Goal: Task Accomplishment & Management: Use online tool/utility

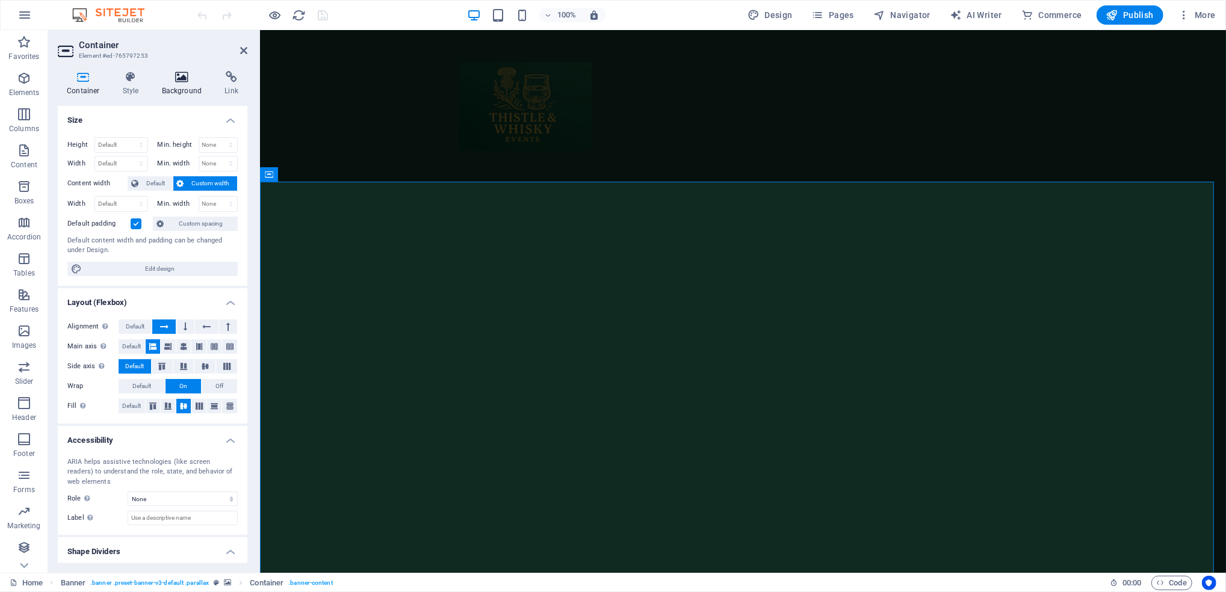
click at [178, 88] on h4 "Background" at bounding box center [184, 83] width 63 height 25
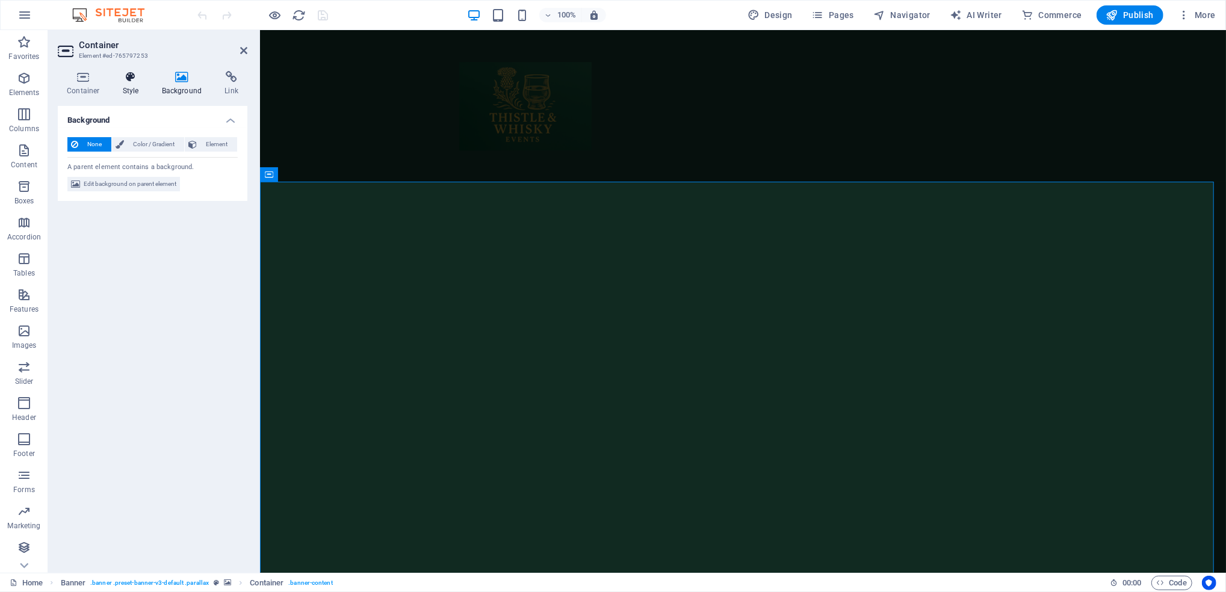
click at [123, 89] on h4 "Style" at bounding box center [133, 83] width 39 height 25
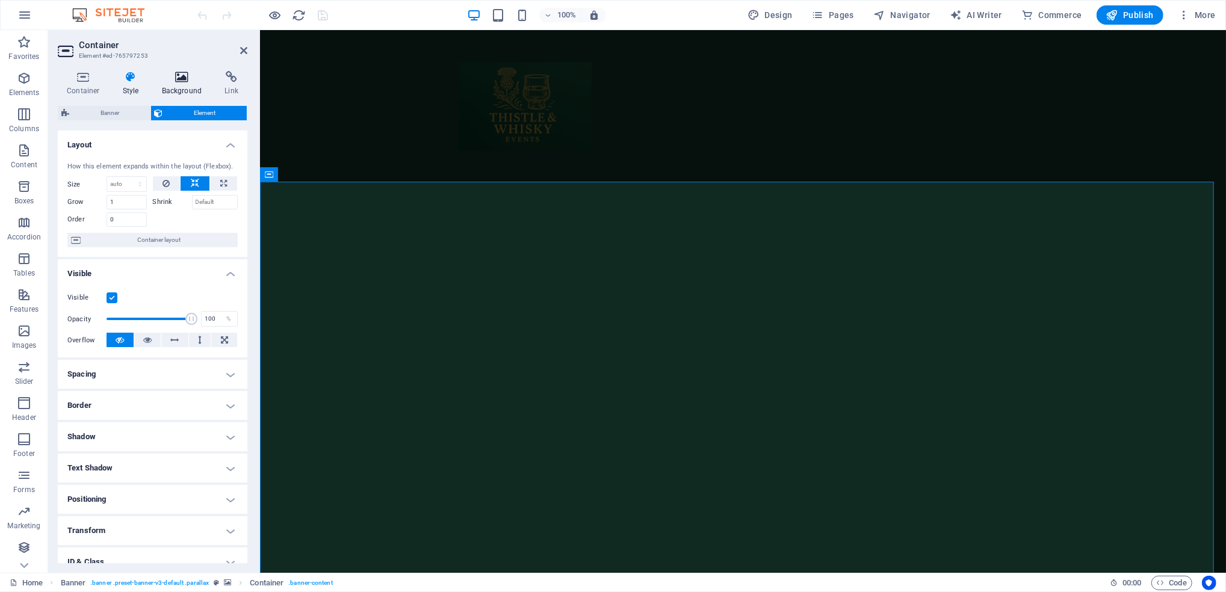
click at [161, 85] on h4 "Background" at bounding box center [184, 83] width 63 height 25
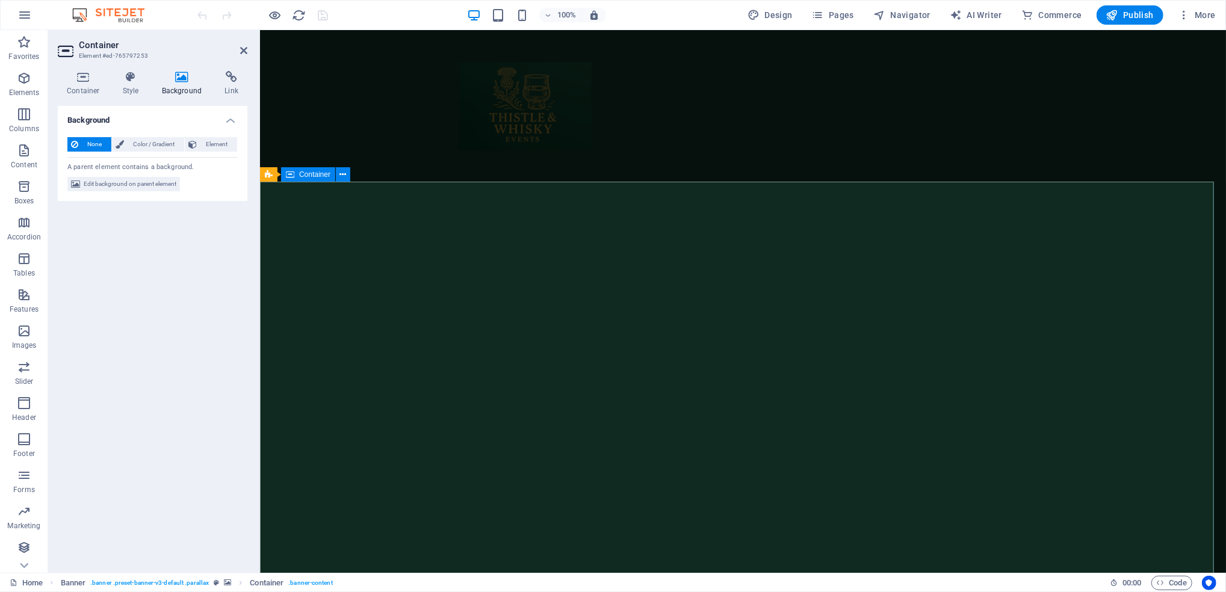
click at [348, 176] on icon at bounding box center [343, 175] width 9 height 13
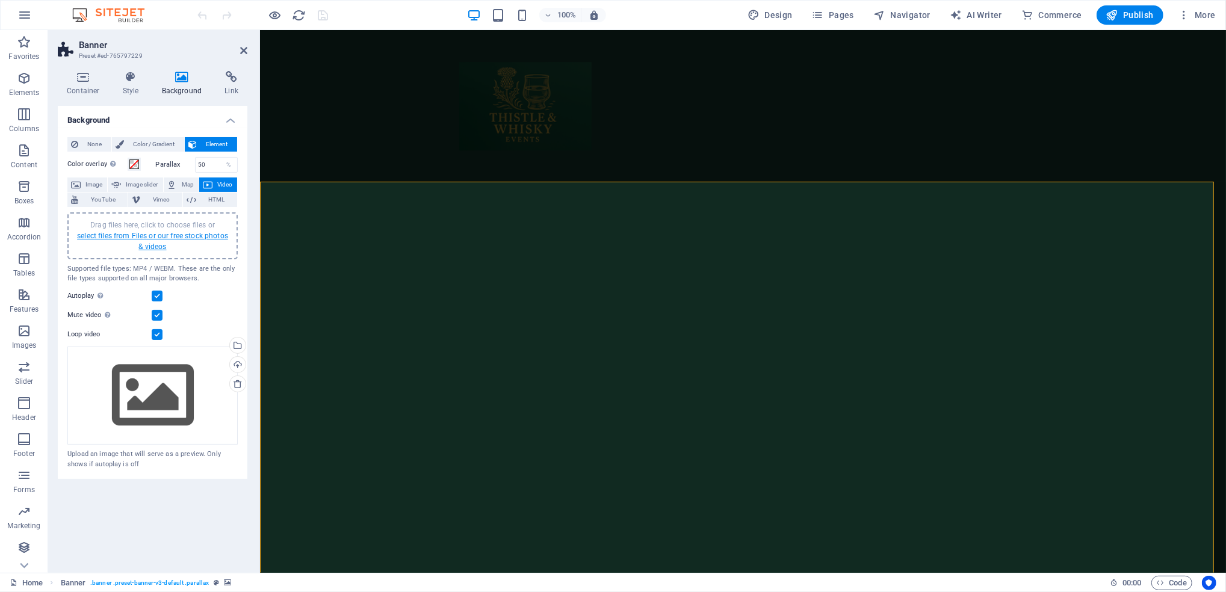
click at [152, 238] on link "select files from Files or our free stock photos & videos" at bounding box center [152, 241] width 151 height 19
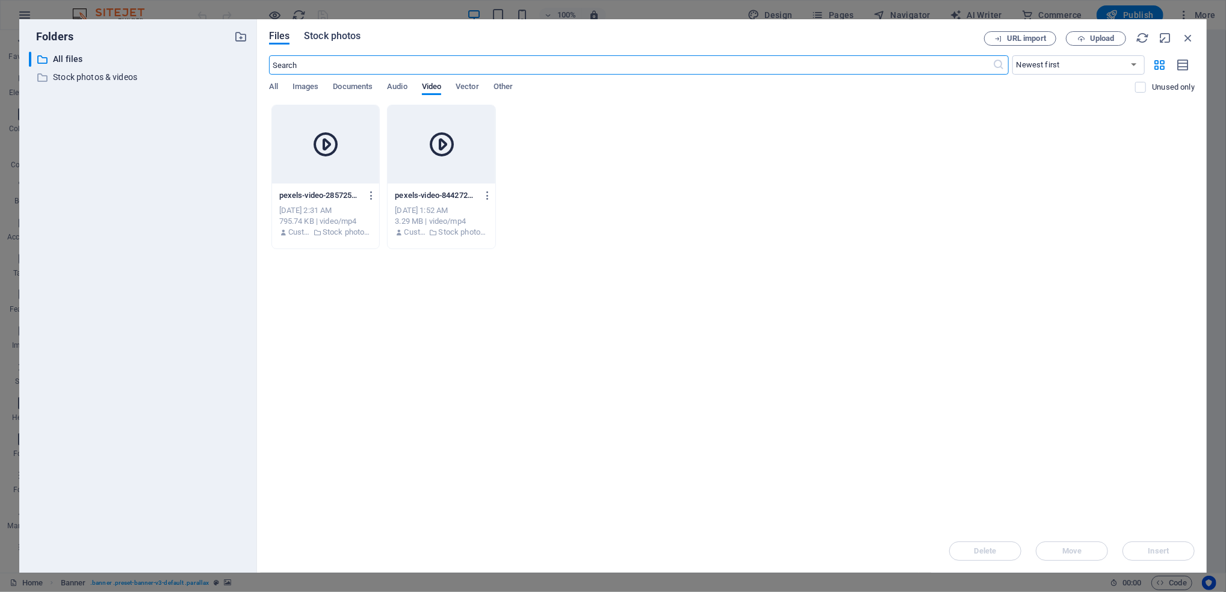
click at [347, 36] on span "Stock photos" at bounding box center [332, 36] width 57 height 14
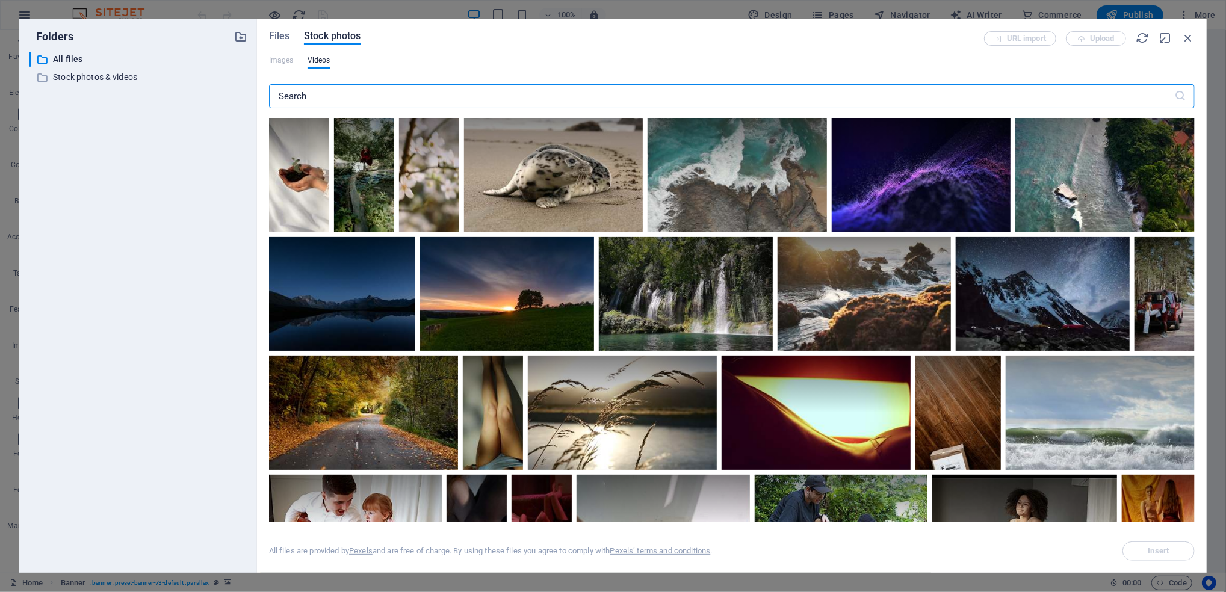
click at [314, 95] on input "text" at bounding box center [721, 96] width 905 height 24
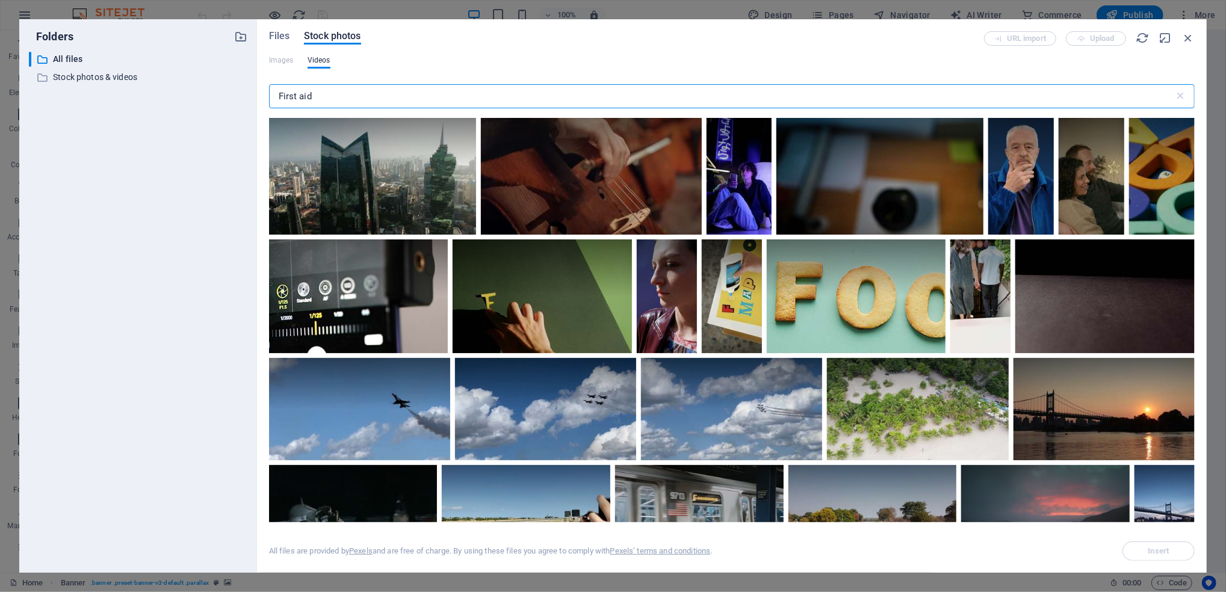
type input "First aid"
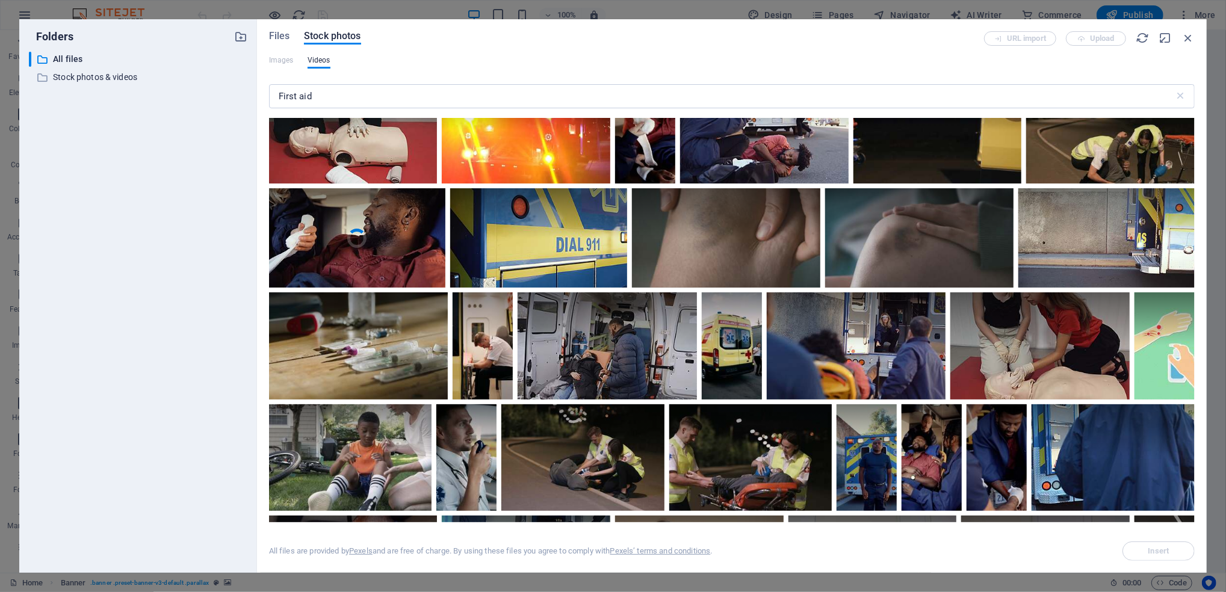
scroll to position [562, 0]
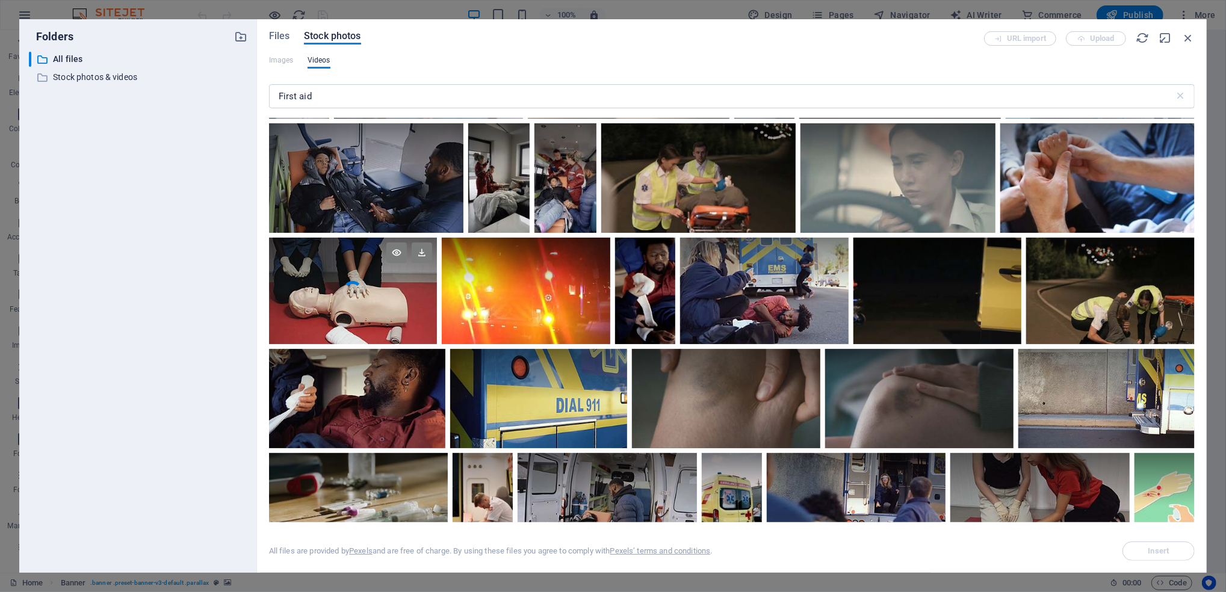
click at [397, 309] on video "Your browser does not support the video tag." at bounding box center [353, 291] width 169 height 107
click at [364, 307] on div at bounding box center [353, 318] width 169 height 54
click at [364, 307] on video "Your browser does not support the video tag." at bounding box center [353, 291] width 169 height 107
click at [1147, 557] on button "Insert" at bounding box center [1159, 551] width 72 height 19
click at [1161, 552] on span "Insert" at bounding box center [1158, 551] width 21 height 7
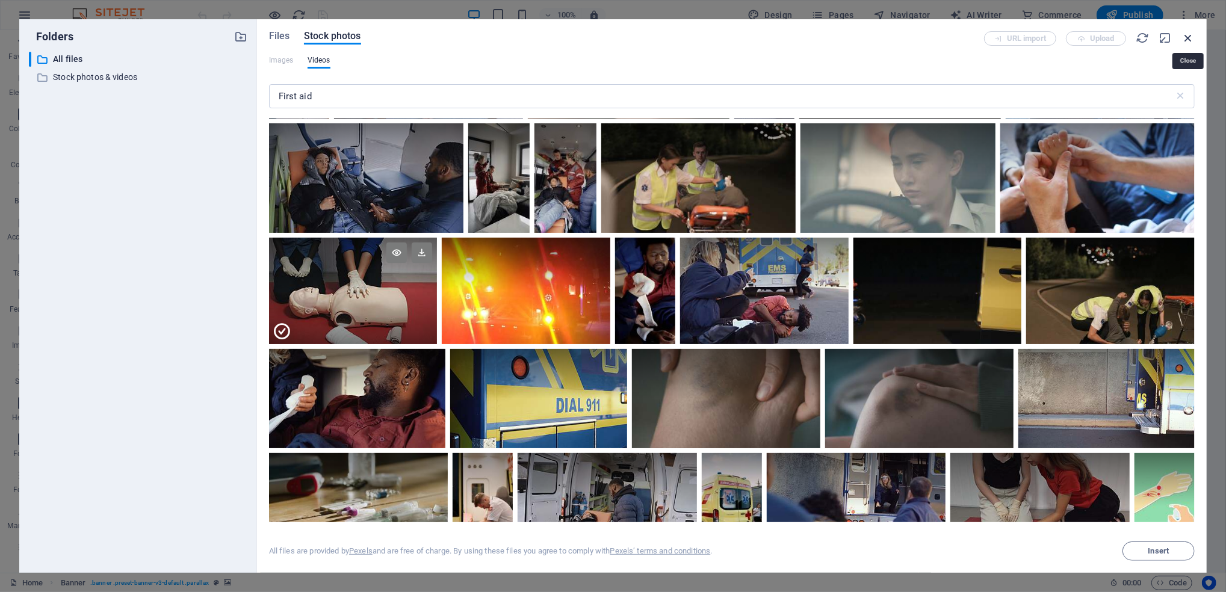
click at [1189, 39] on icon "button" at bounding box center [1188, 37] width 13 height 13
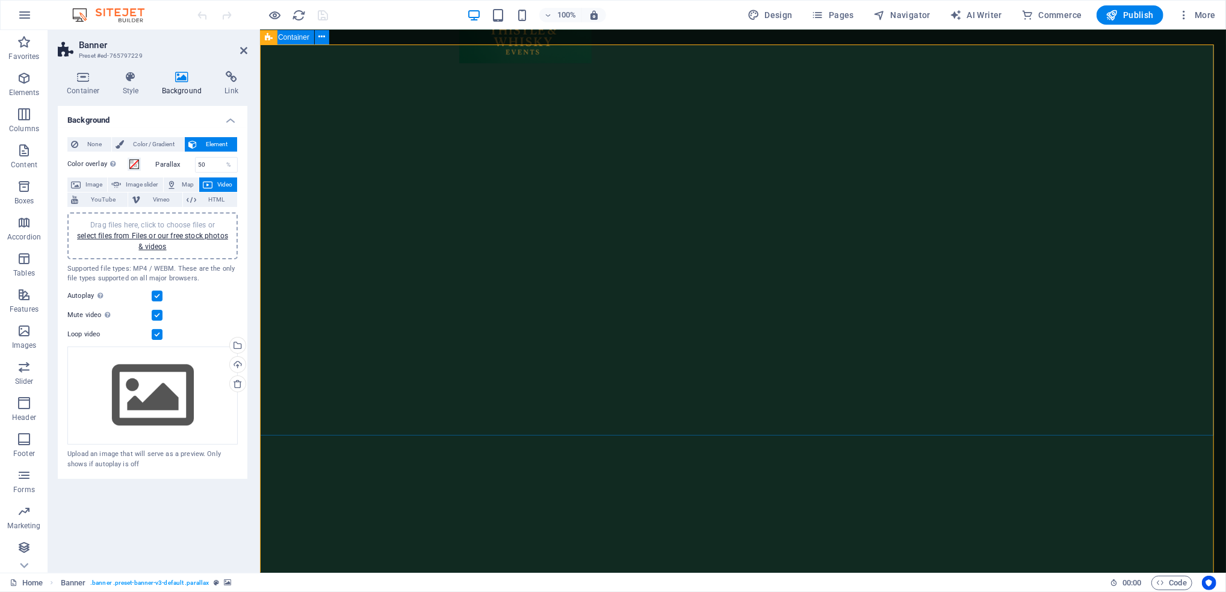
scroll to position [0, 0]
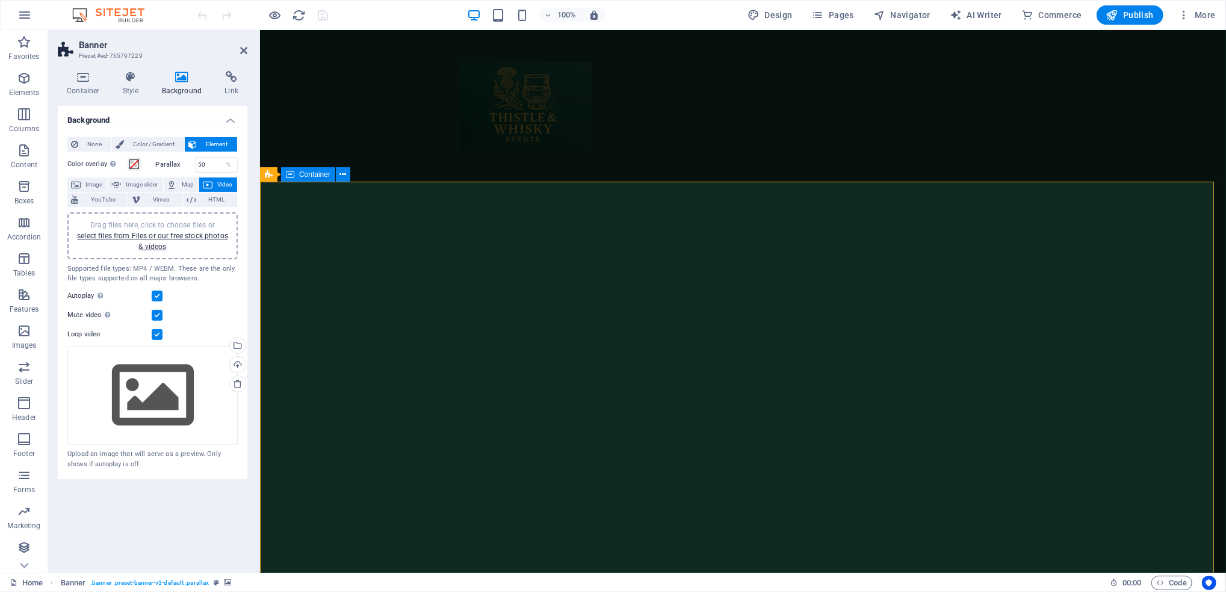
click at [344, 174] on icon at bounding box center [343, 175] width 9 height 13
click at [129, 403] on div "Drag files here, click to choose files or select files from Files or our free s…" at bounding box center [152, 396] width 170 height 99
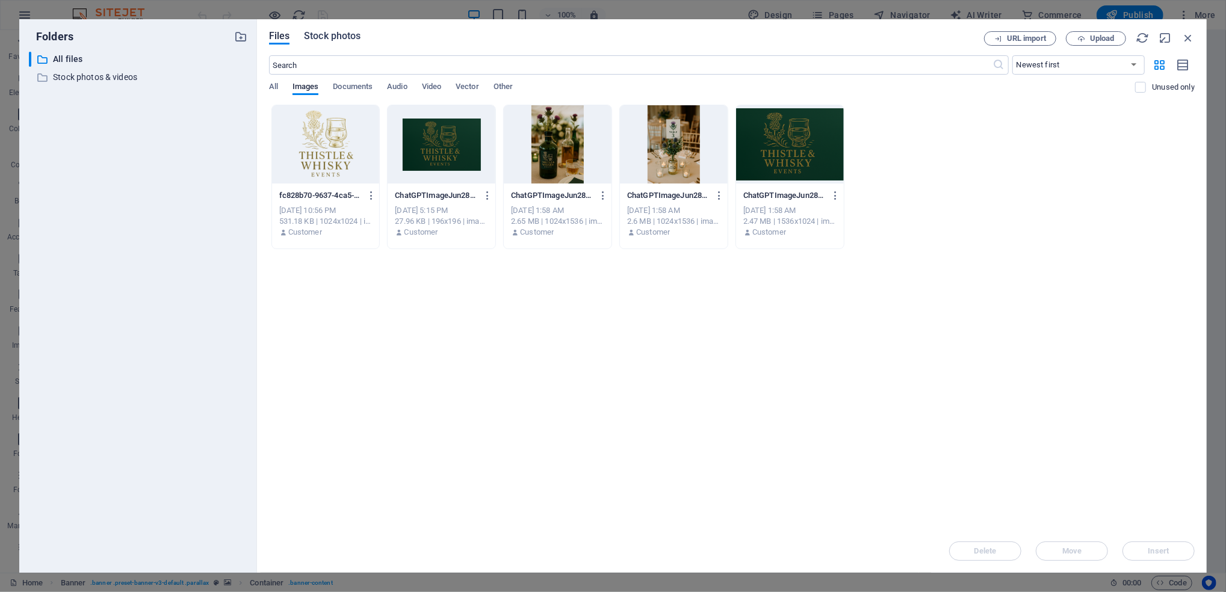
click at [329, 42] on span "Stock photos" at bounding box center [332, 36] width 57 height 14
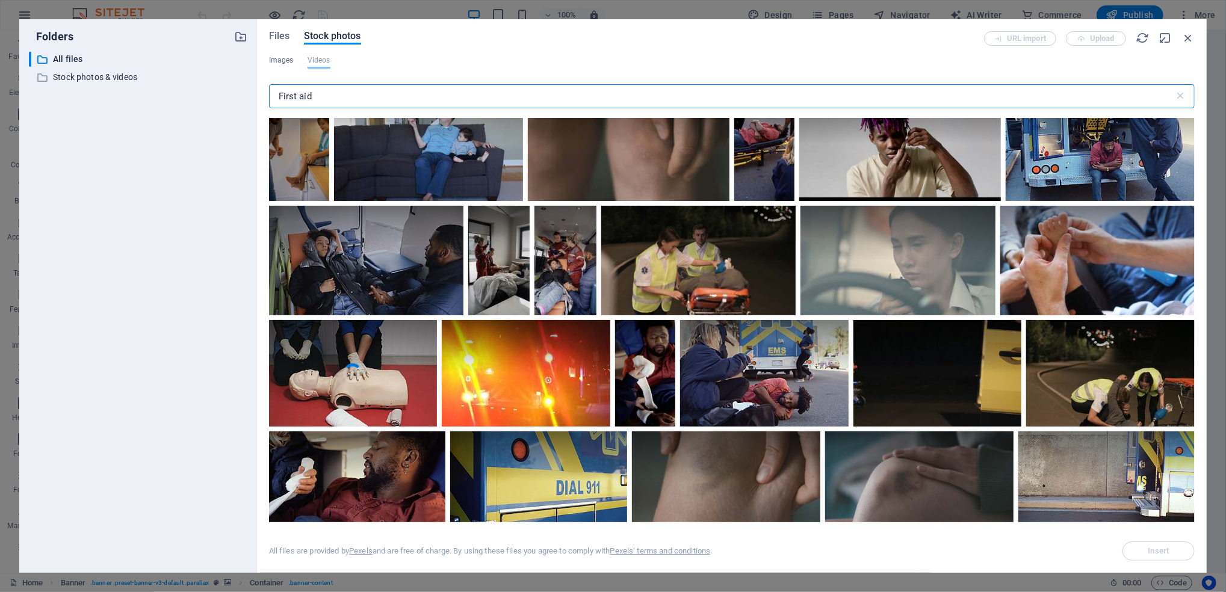
scroll to position [482, 0]
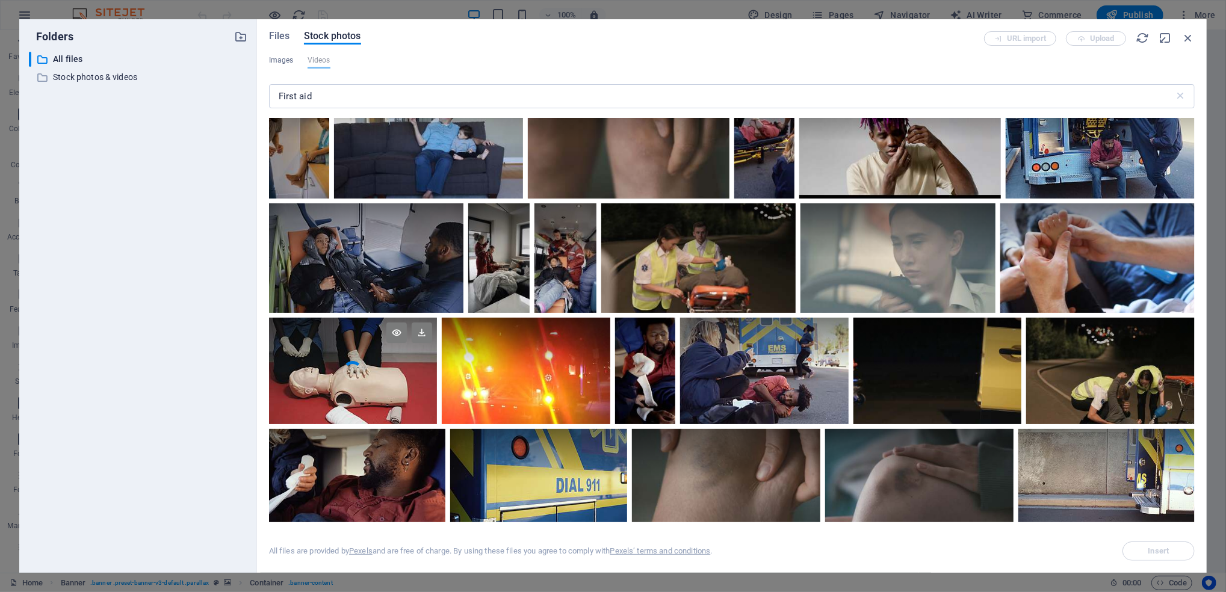
click at [360, 364] on div at bounding box center [353, 345] width 169 height 54
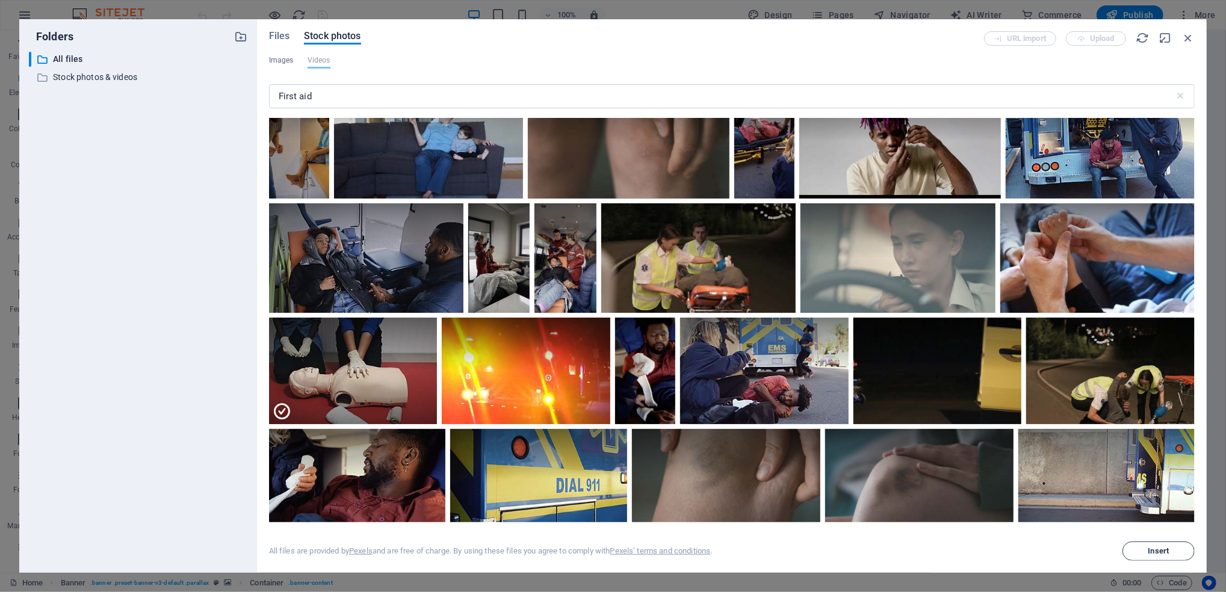
click at [1153, 550] on span "Insert" at bounding box center [1158, 551] width 21 height 7
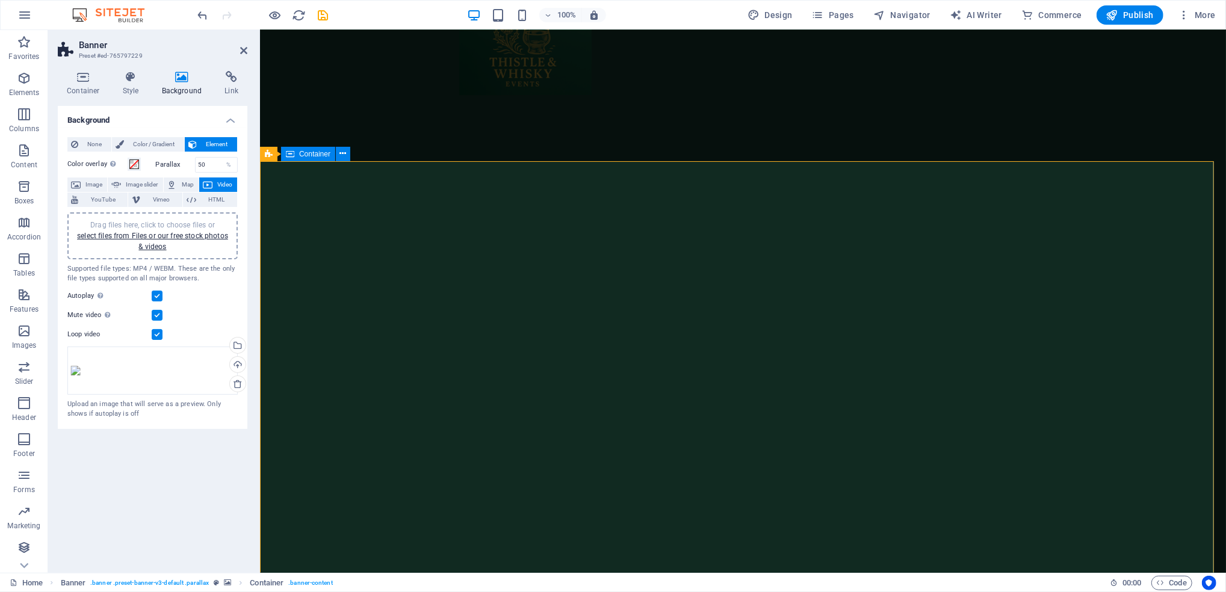
scroll to position [80, 0]
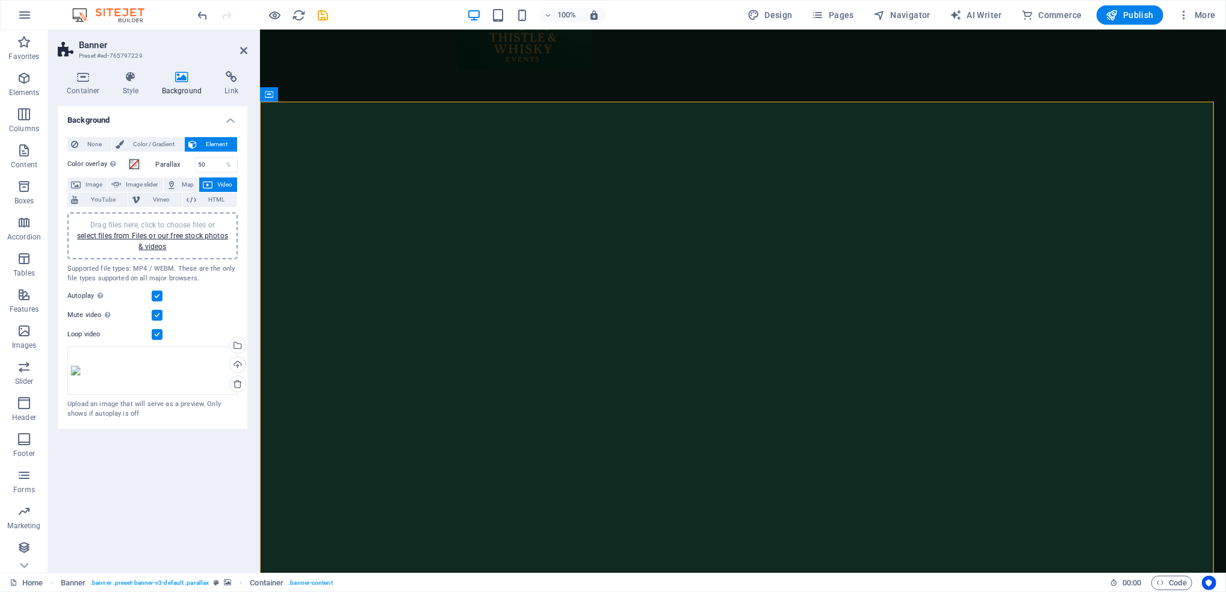
click at [188, 469] on div "Background None Color / Gradient Element Stretch background to full-width Color…" at bounding box center [153, 334] width 190 height 457
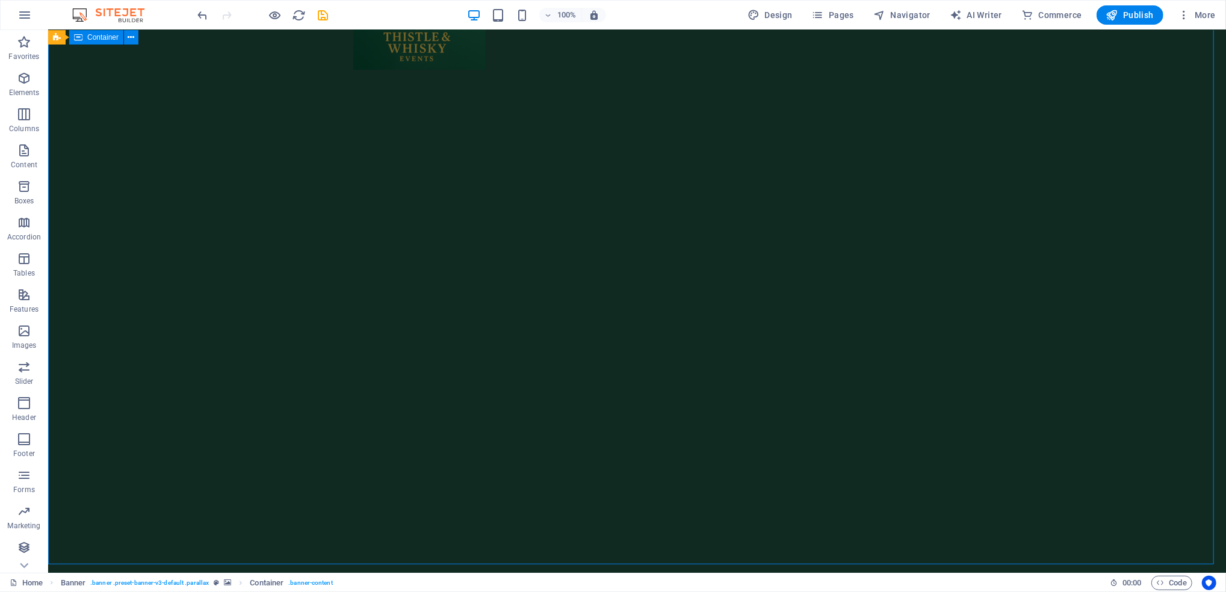
scroll to position [0, 0]
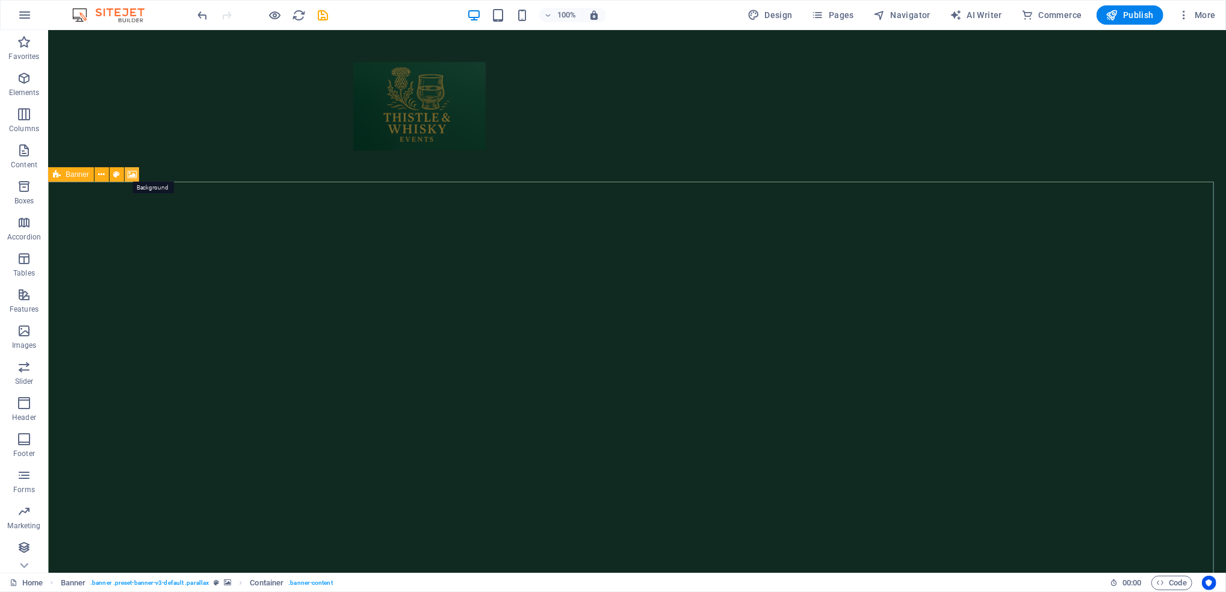
click at [129, 175] on icon at bounding box center [132, 175] width 9 height 13
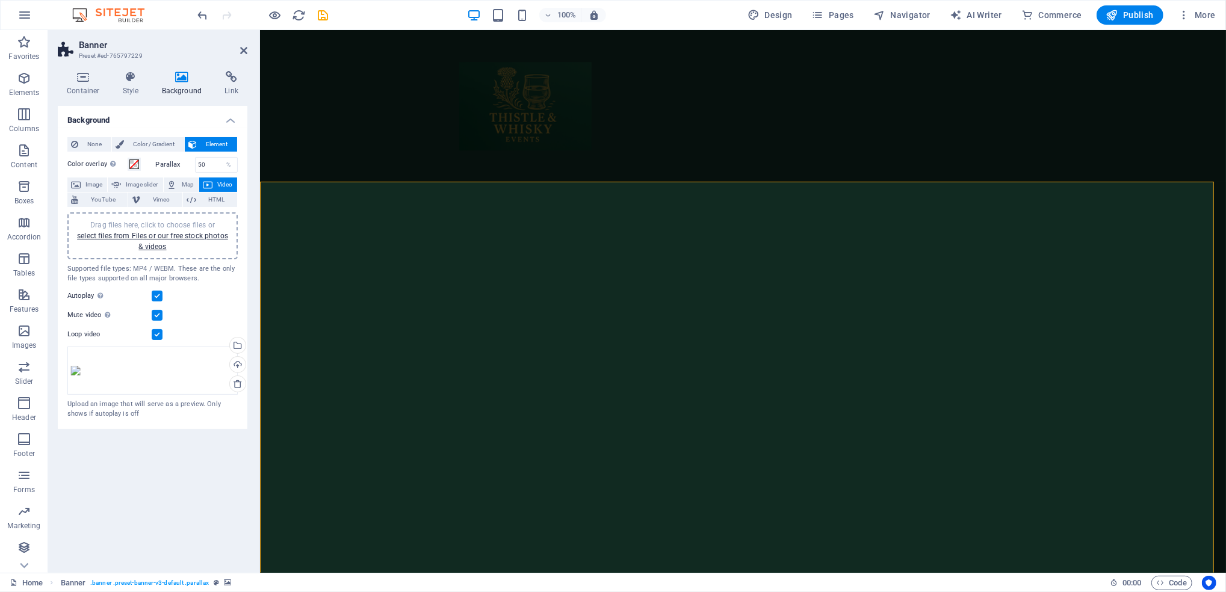
click at [186, 248] on div "Drag files here, click to choose files or select files from Files or our free s…" at bounding box center [153, 236] width 156 height 33
click at [130, 234] on link "select files from Files or our free stock photos & videos" at bounding box center [152, 241] width 151 height 19
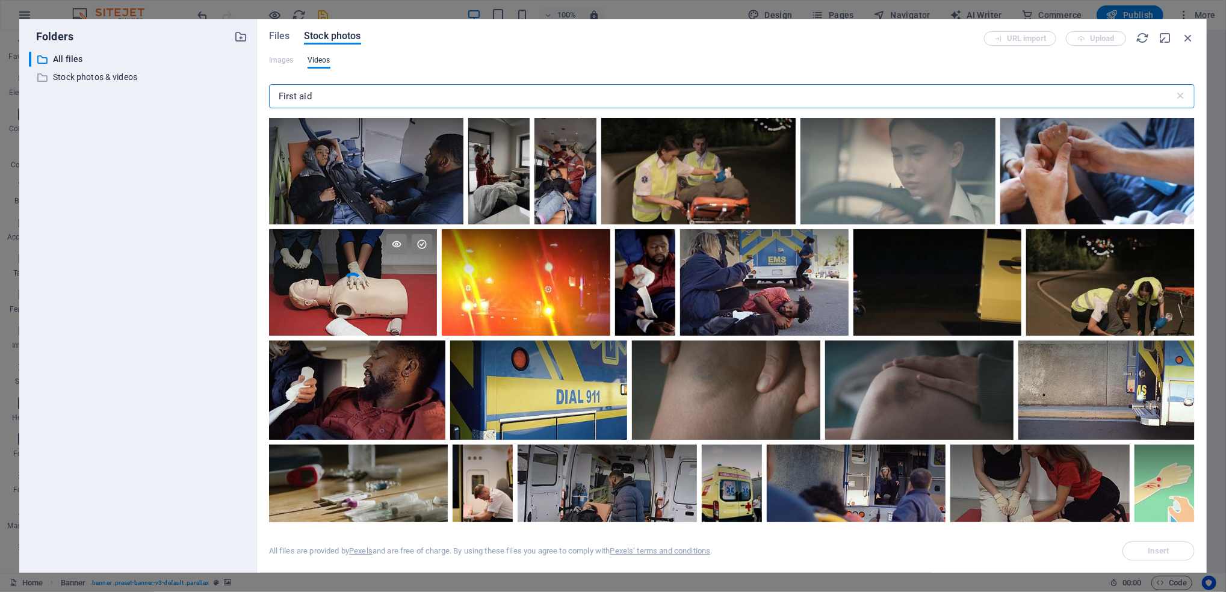
scroll to position [642, 0]
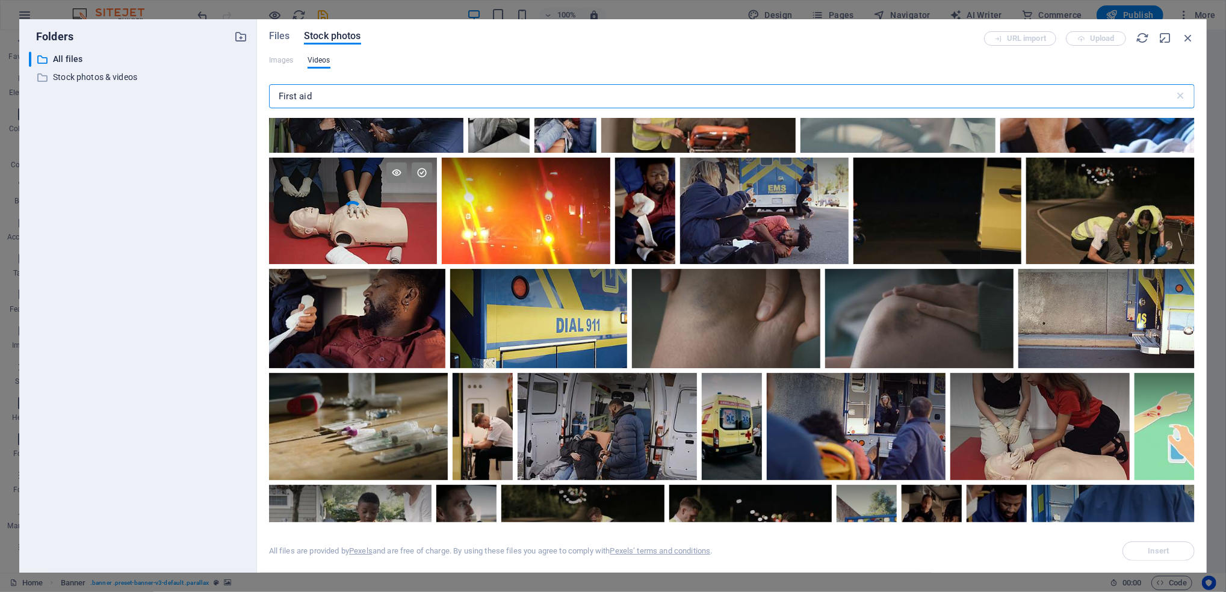
click at [381, 234] on video "Your browser does not support the video tag." at bounding box center [353, 211] width 169 height 107
click at [1148, 558] on button "Insert" at bounding box center [1159, 551] width 72 height 19
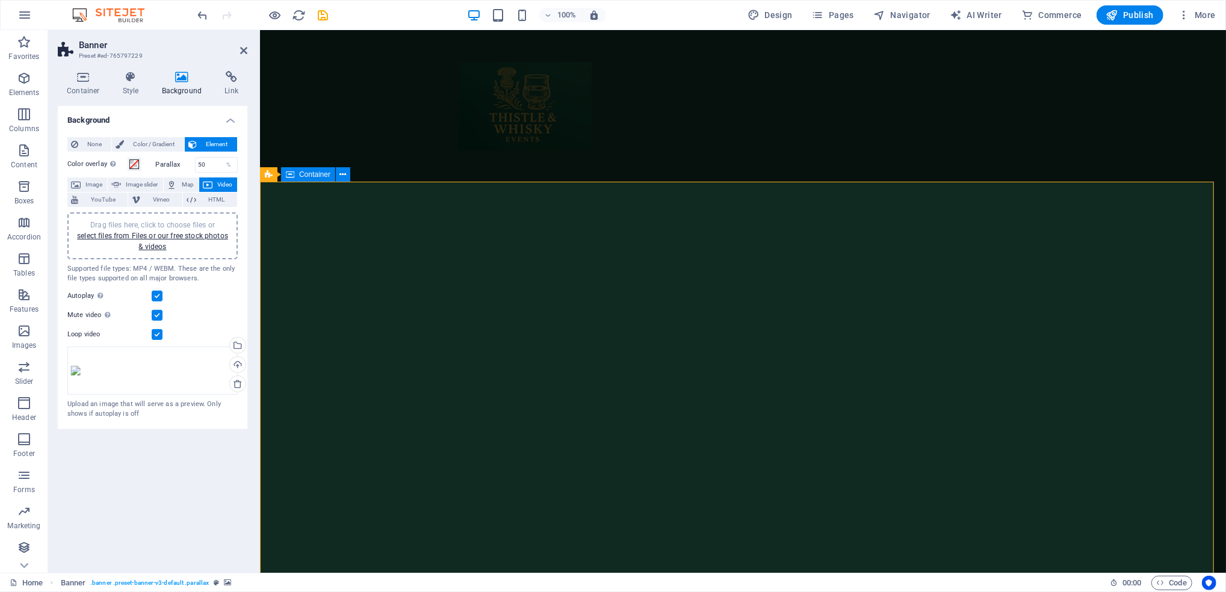
click at [541, 118] on div at bounding box center [743, 105] width 568 height 132
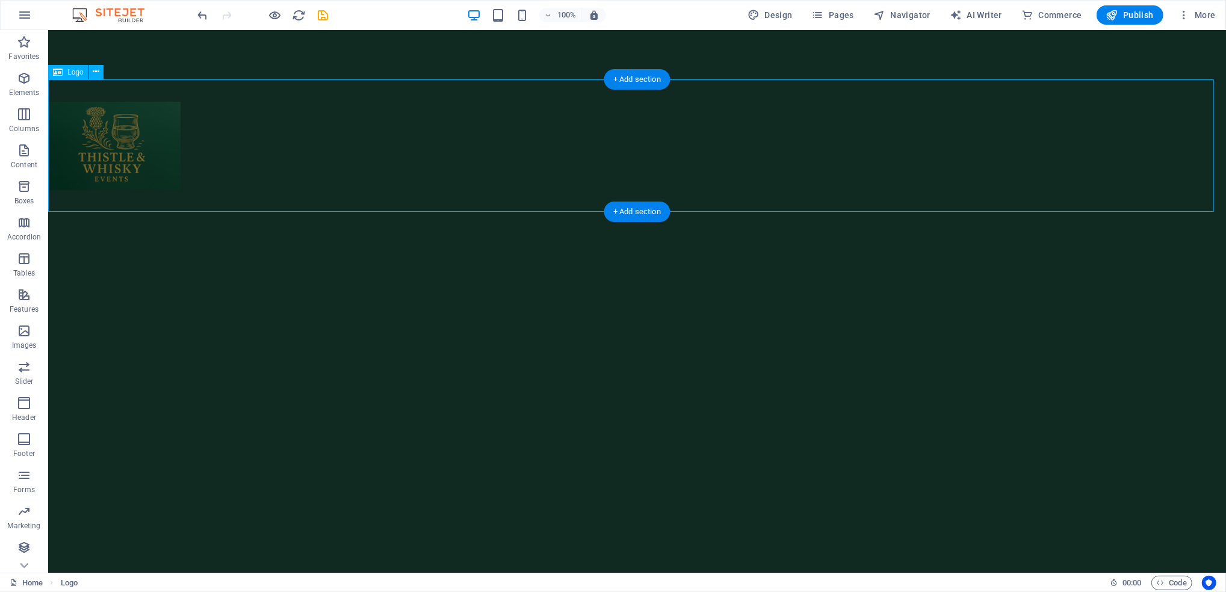
click at [121, 147] on div at bounding box center [637, 145] width 1178 height 132
click at [122, 147] on div at bounding box center [637, 145] width 1178 height 132
select select "px"
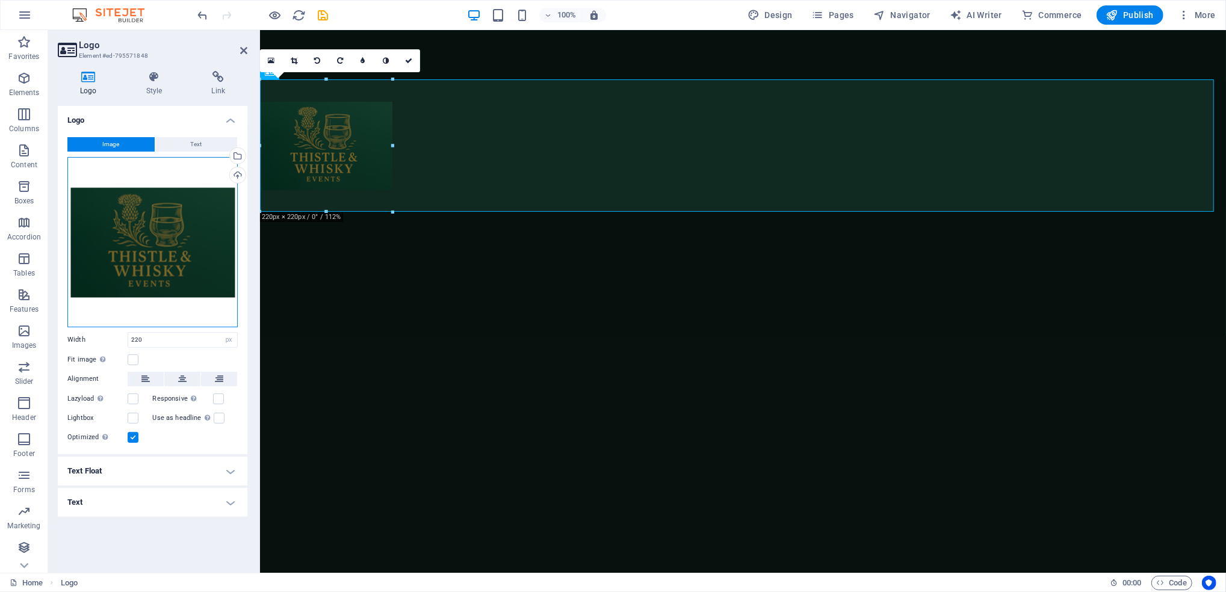
click at [142, 223] on div "Drag files here, click to choose files or select files from Files or our free s…" at bounding box center [152, 242] width 170 height 170
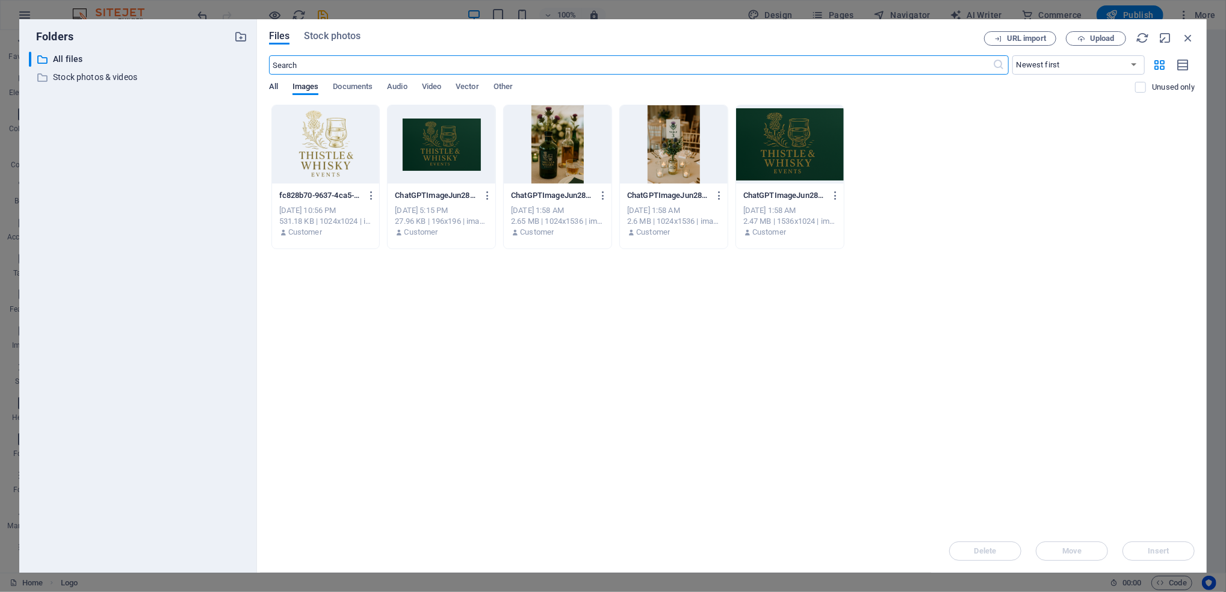
click at [275, 82] on span "All" at bounding box center [273, 87] width 9 height 17
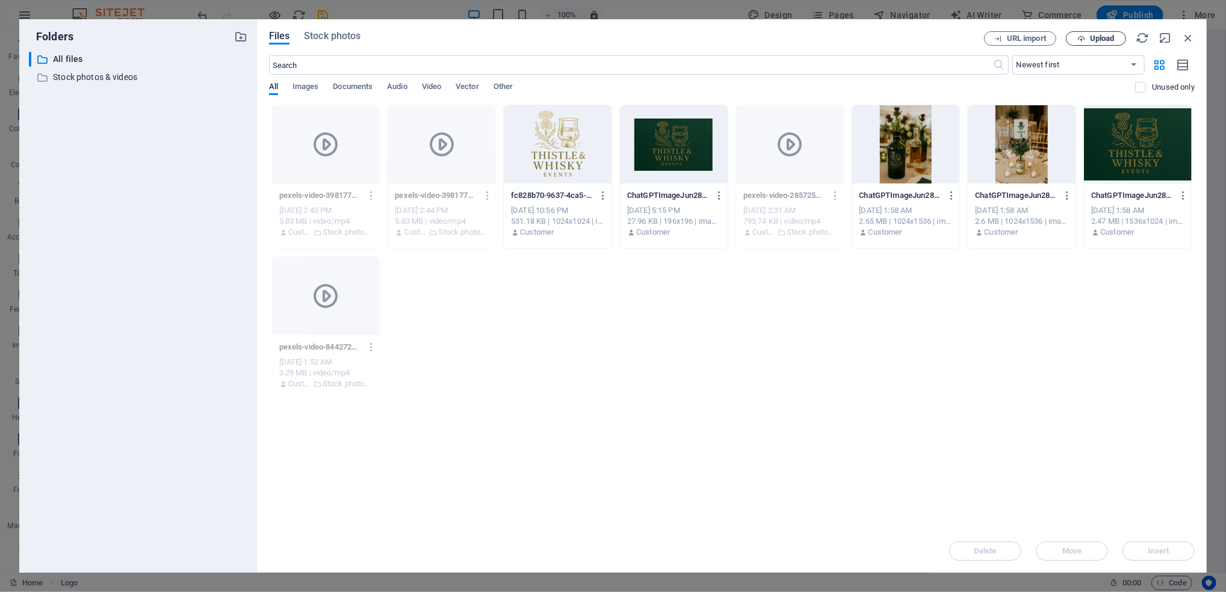
click at [1099, 40] on span "Upload" at bounding box center [1102, 38] width 25 height 7
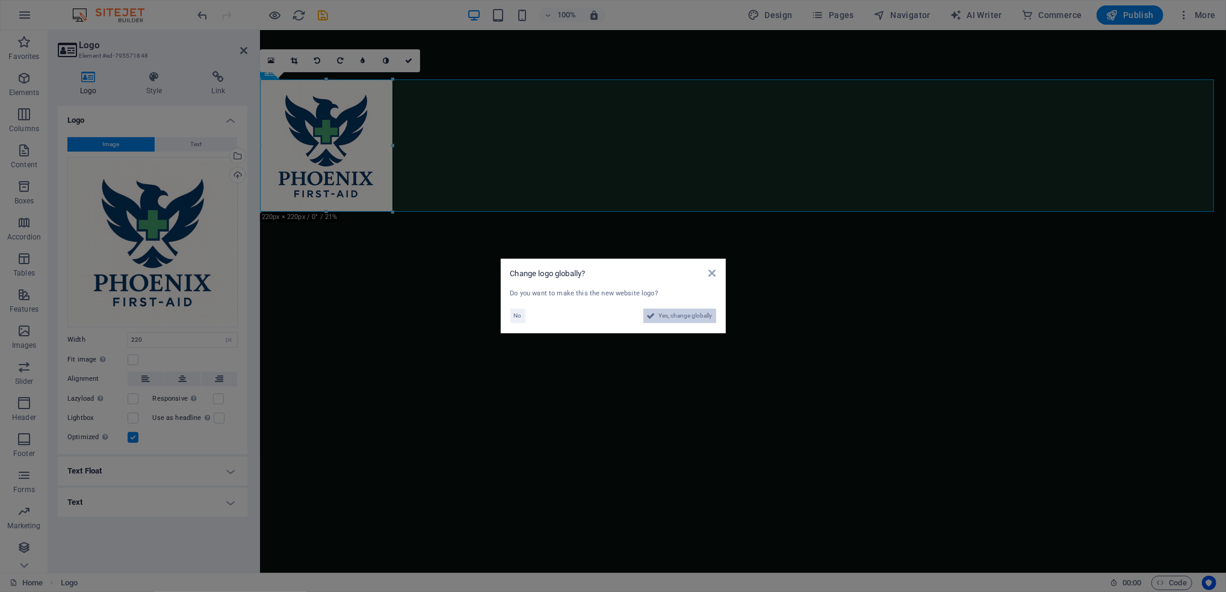
click at [671, 315] on span "Yes, change globally" at bounding box center [686, 316] width 54 height 14
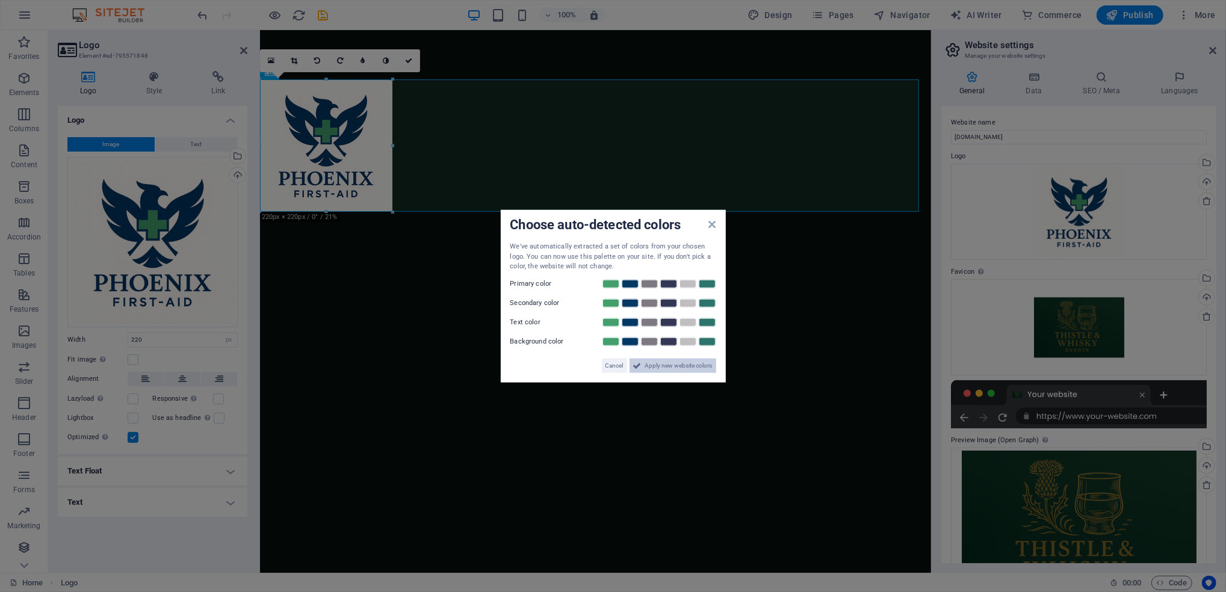
click at [670, 368] on span "Apply new website colors" at bounding box center [678, 365] width 67 height 14
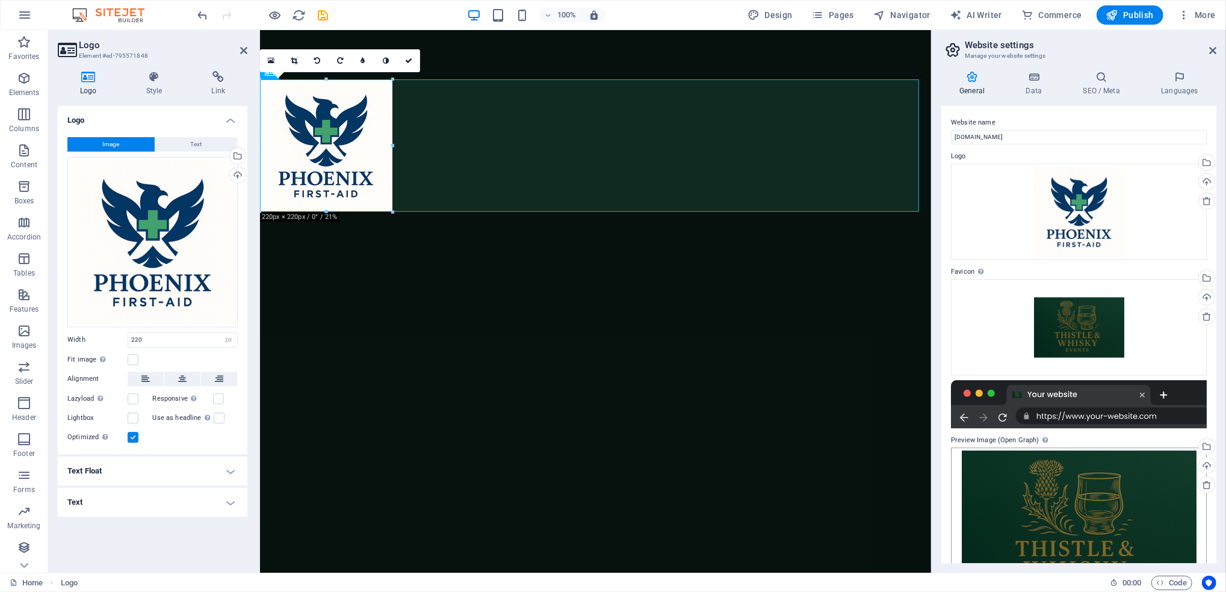
scroll to position [56, 0]
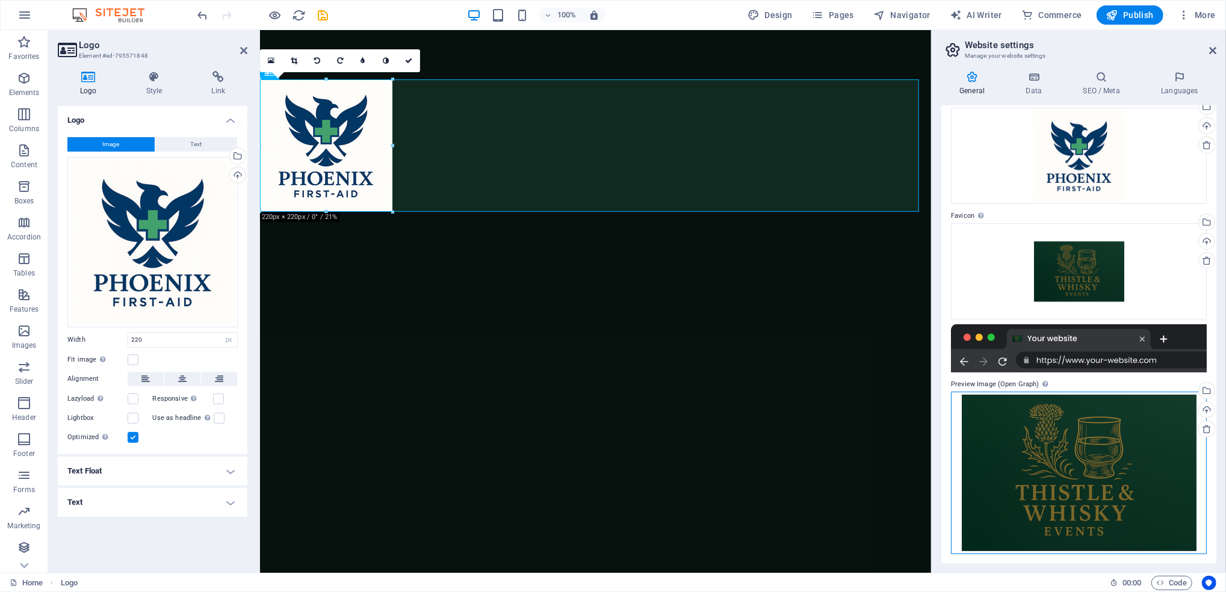
click at [1097, 453] on div "Drag files here, click to choose files or select files from Files or our free s…" at bounding box center [1079, 473] width 256 height 163
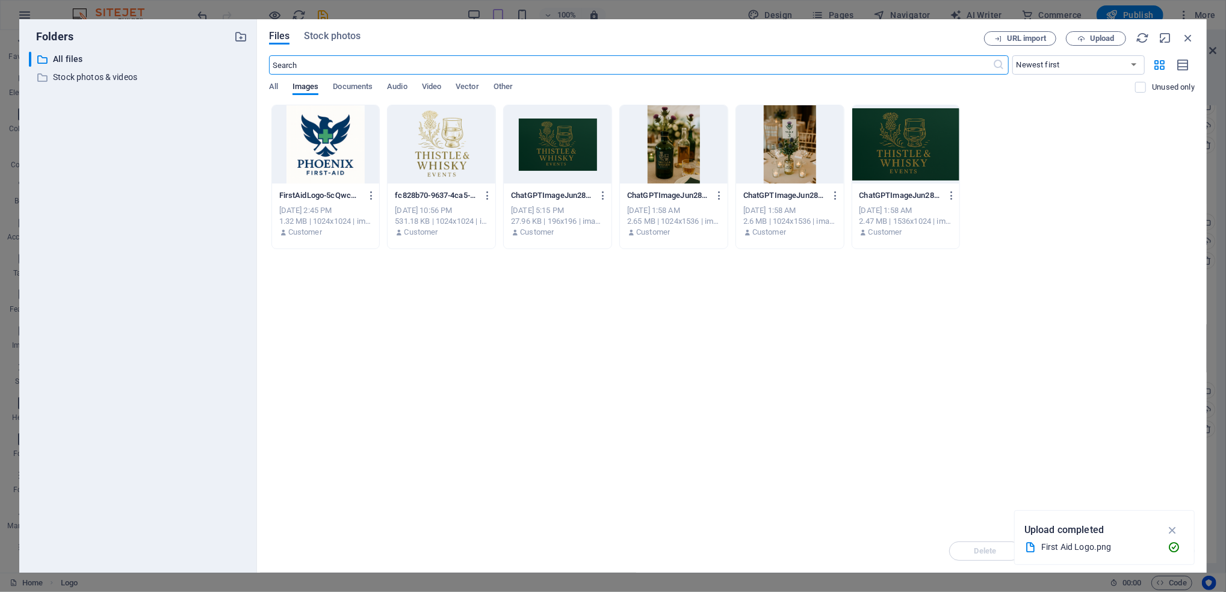
click at [310, 130] on div at bounding box center [326, 144] width 108 height 78
click at [1175, 527] on icon "button" at bounding box center [1173, 530] width 14 height 13
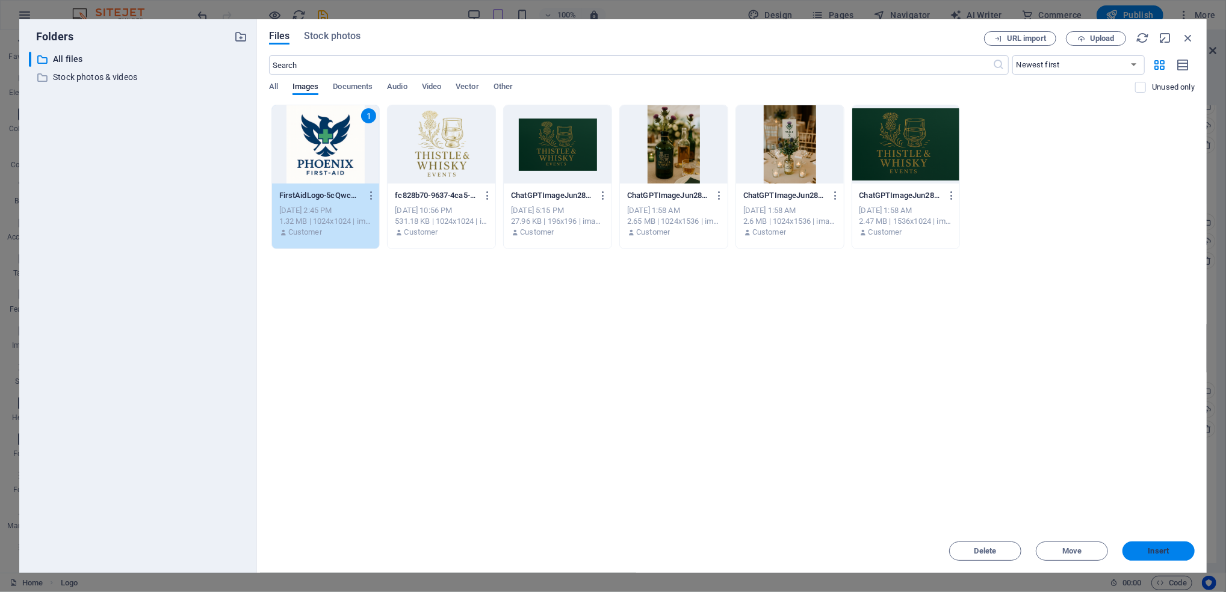
click at [1158, 555] on span "Insert" at bounding box center [1158, 551] width 21 height 7
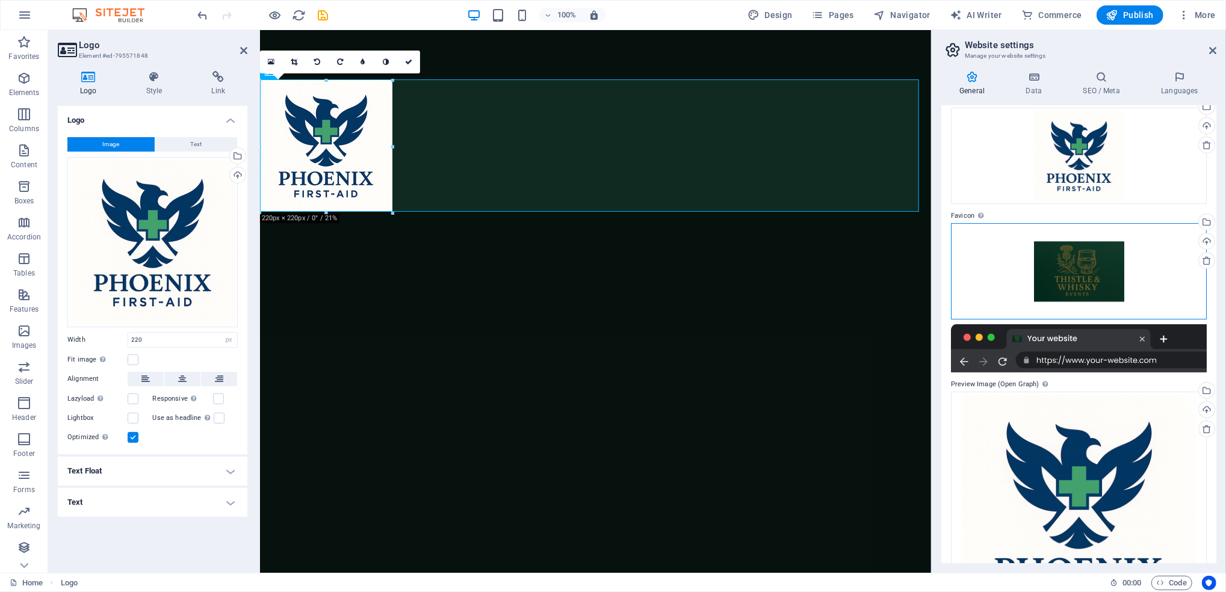
click at [1124, 285] on div "Drag files here, click to choose files or select files from Files or our free s…" at bounding box center [1079, 271] width 256 height 96
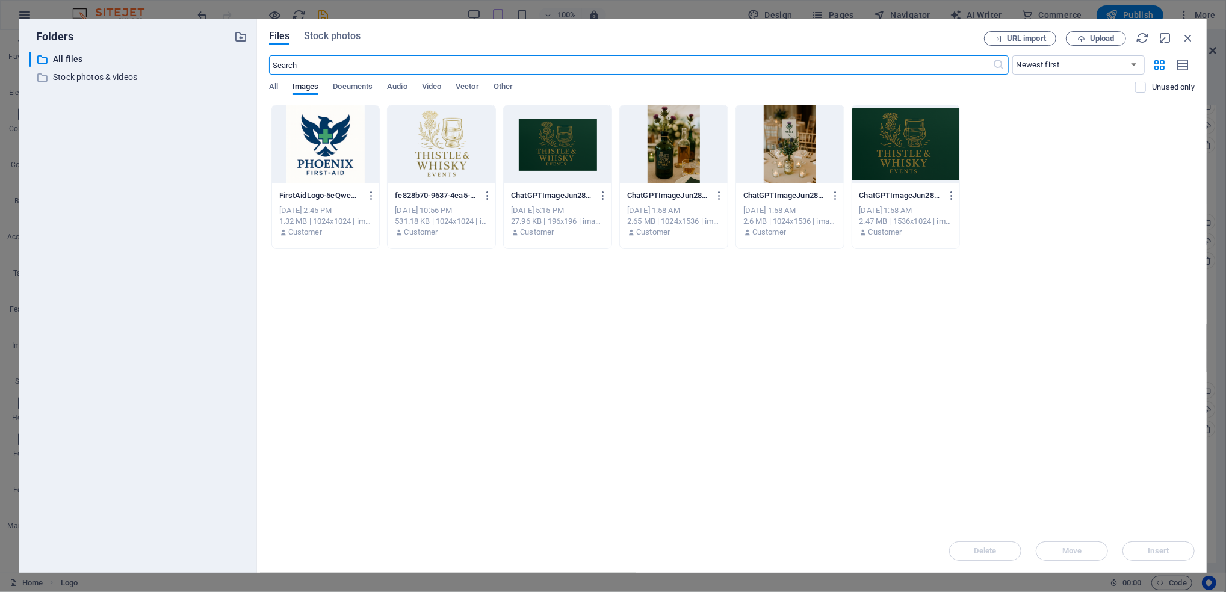
click at [329, 150] on div at bounding box center [326, 144] width 108 height 78
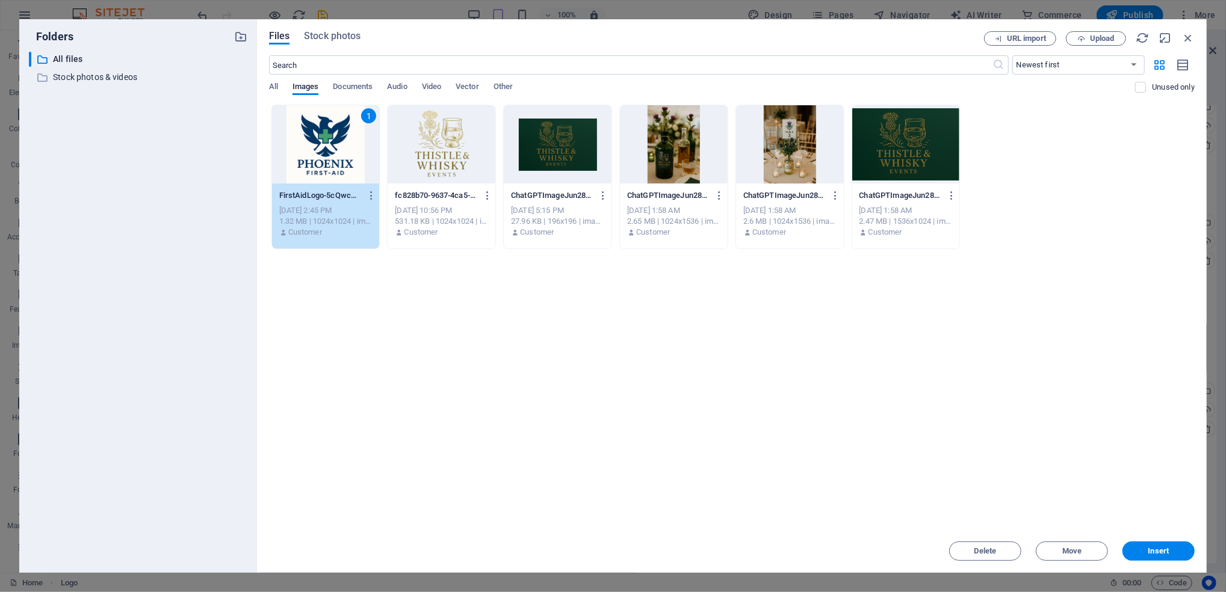
click at [1142, 540] on div "Delete Move Insert" at bounding box center [732, 545] width 926 height 31
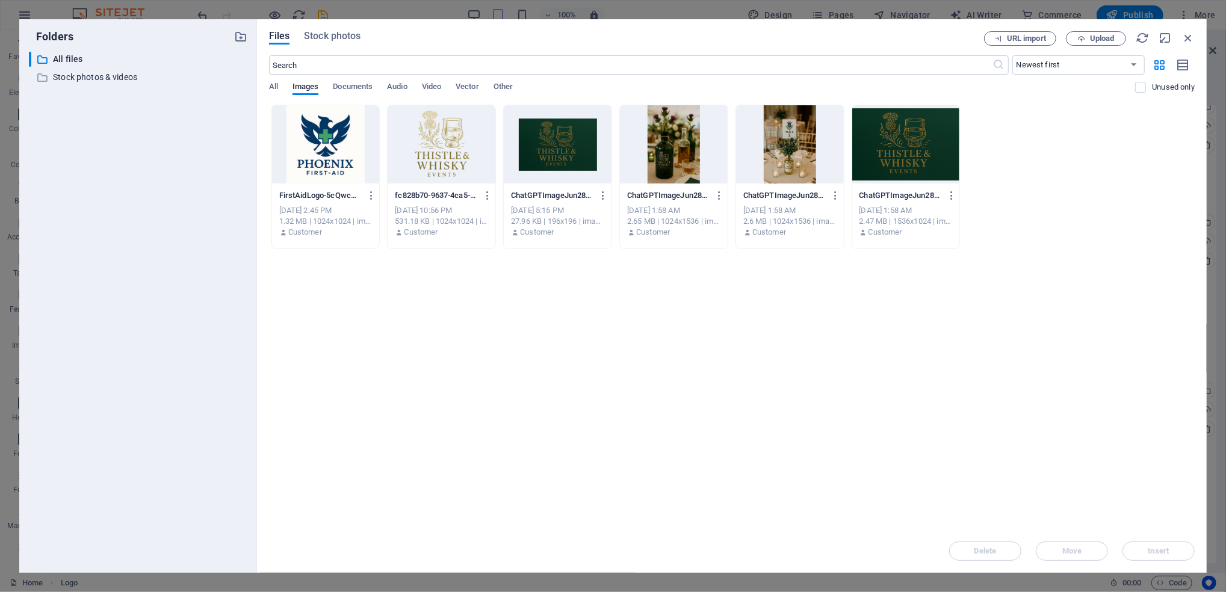
click at [1139, 546] on div "Delete Move Insert" at bounding box center [732, 545] width 926 height 31
click at [301, 146] on div at bounding box center [326, 144] width 108 height 78
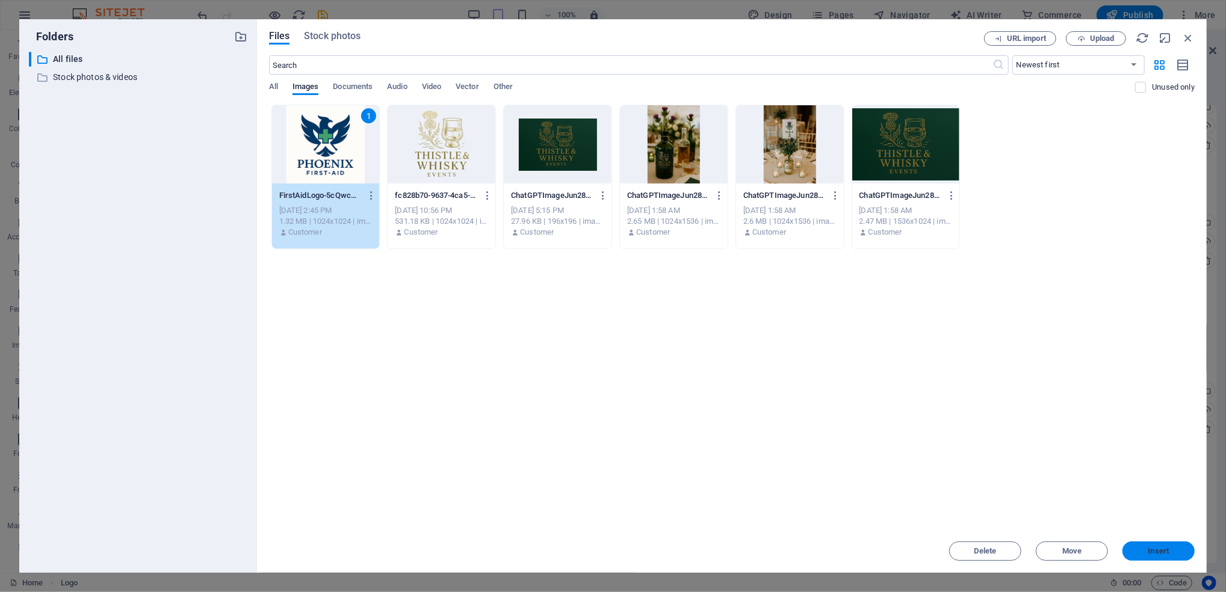
click at [1170, 554] on span "Insert" at bounding box center [1158, 551] width 63 height 7
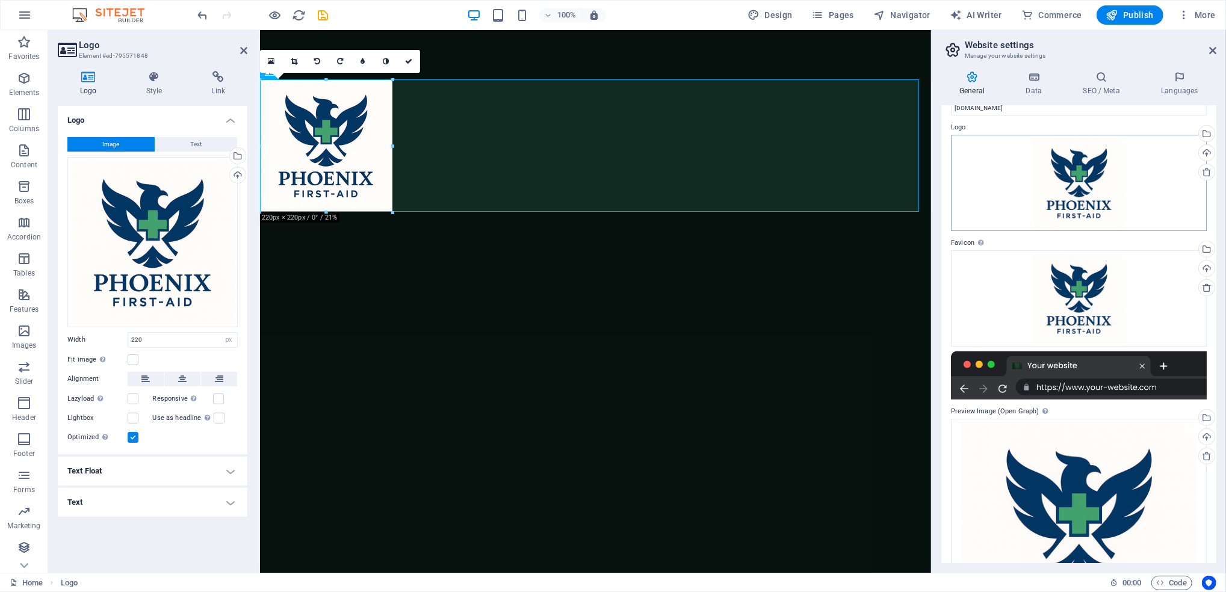
scroll to position [0, 0]
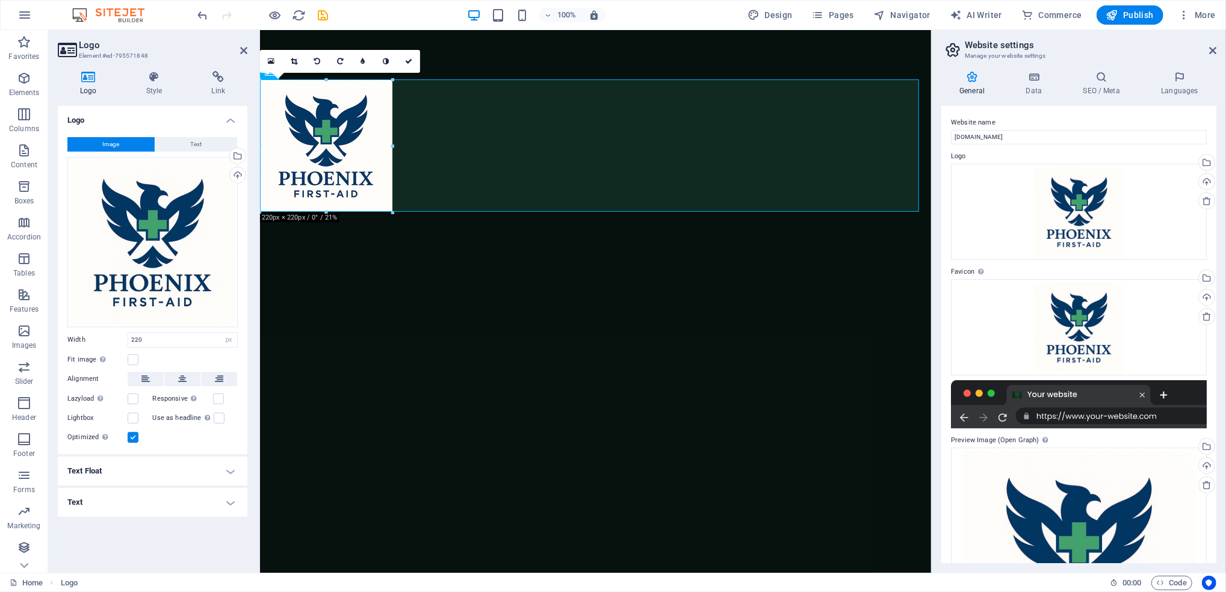
click at [1090, 58] on h3 "Manage your website settings" at bounding box center [1079, 56] width 228 height 11
click at [1212, 47] on icon at bounding box center [1212, 51] width 7 height 10
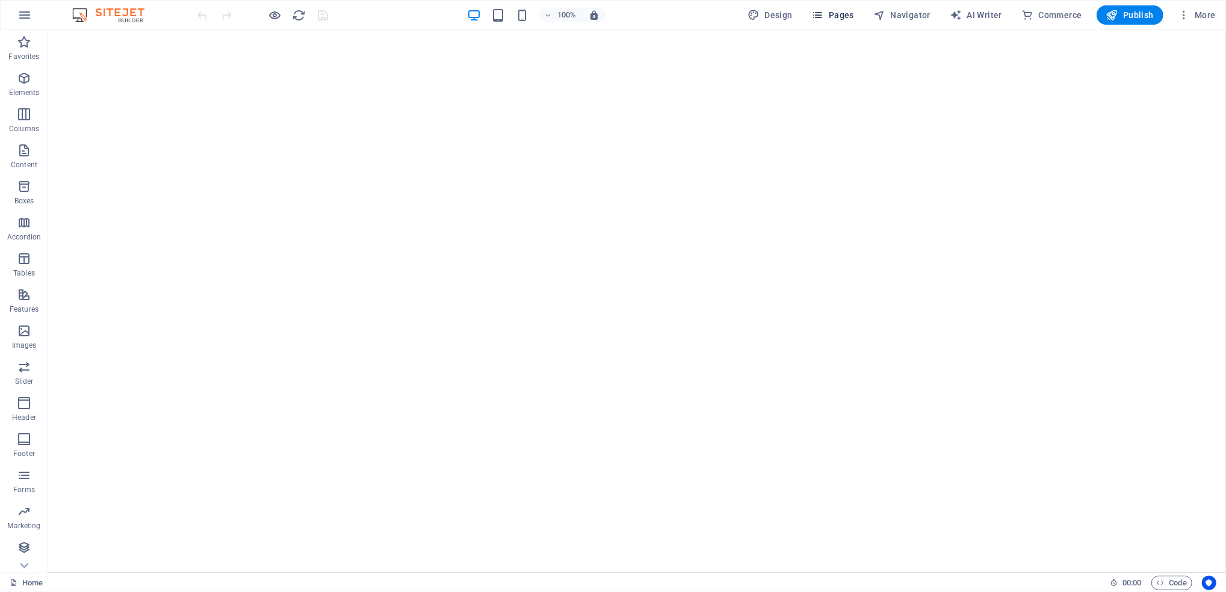
click at [846, 19] on span "Pages" at bounding box center [833, 15] width 42 height 12
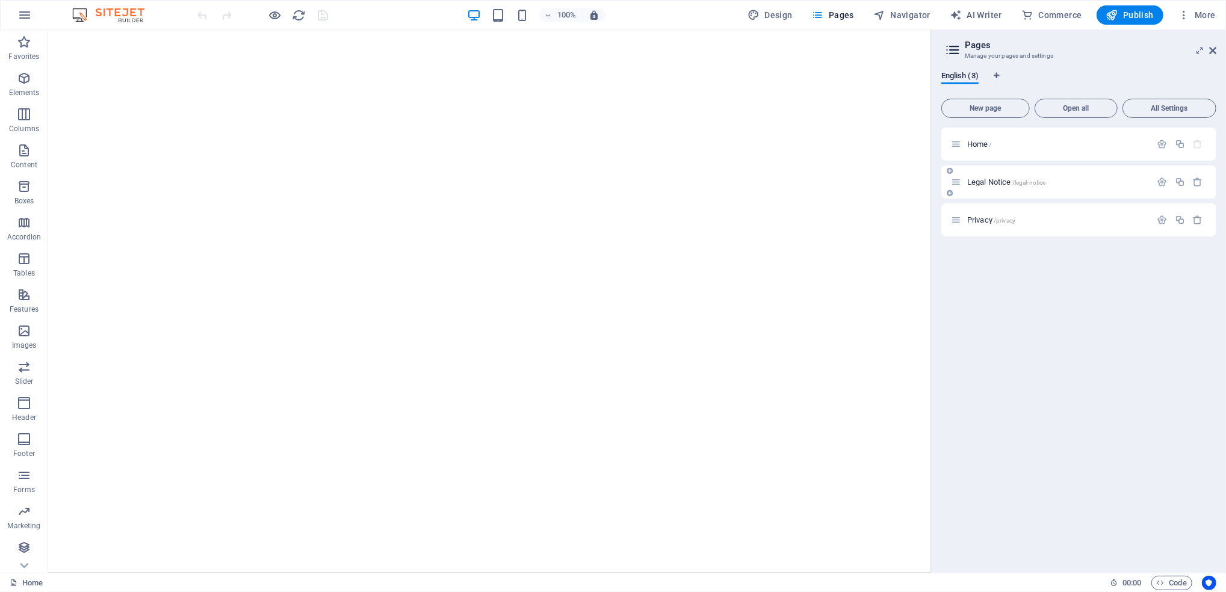
click at [1012, 188] on div "Legal Notice /legal-notice" at bounding box center [1051, 182] width 200 height 14
click at [999, 183] on span "Legal Notice /legal-notice" at bounding box center [1006, 182] width 78 height 9
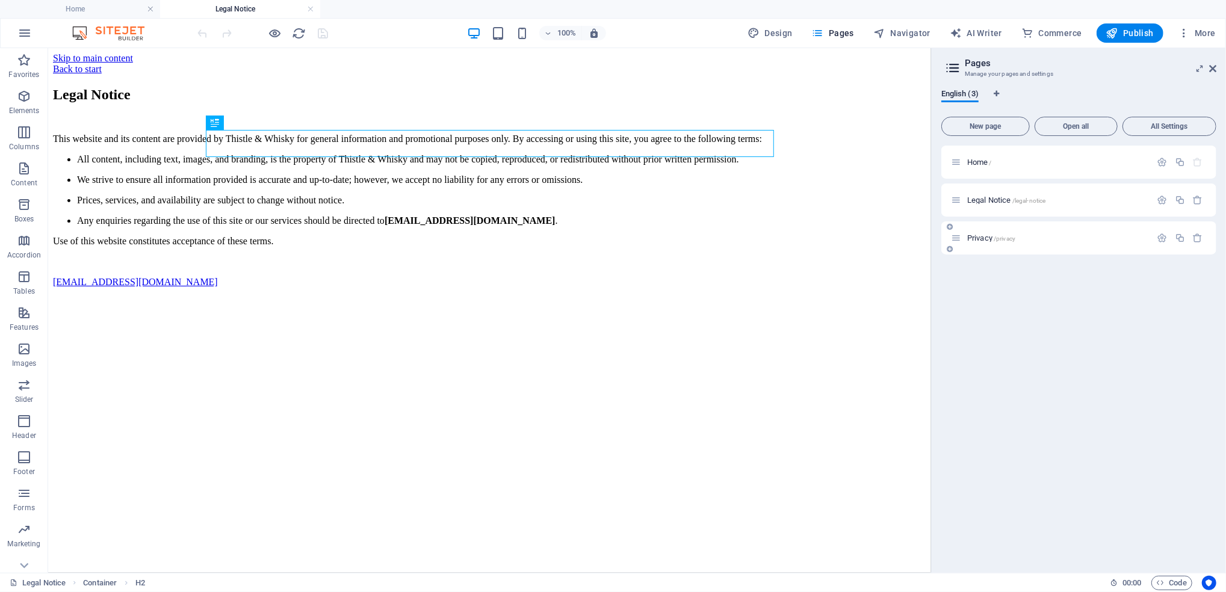
click at [999, 238] on span "/privacy" at bounding box center [1005, 238] width 22 height 7
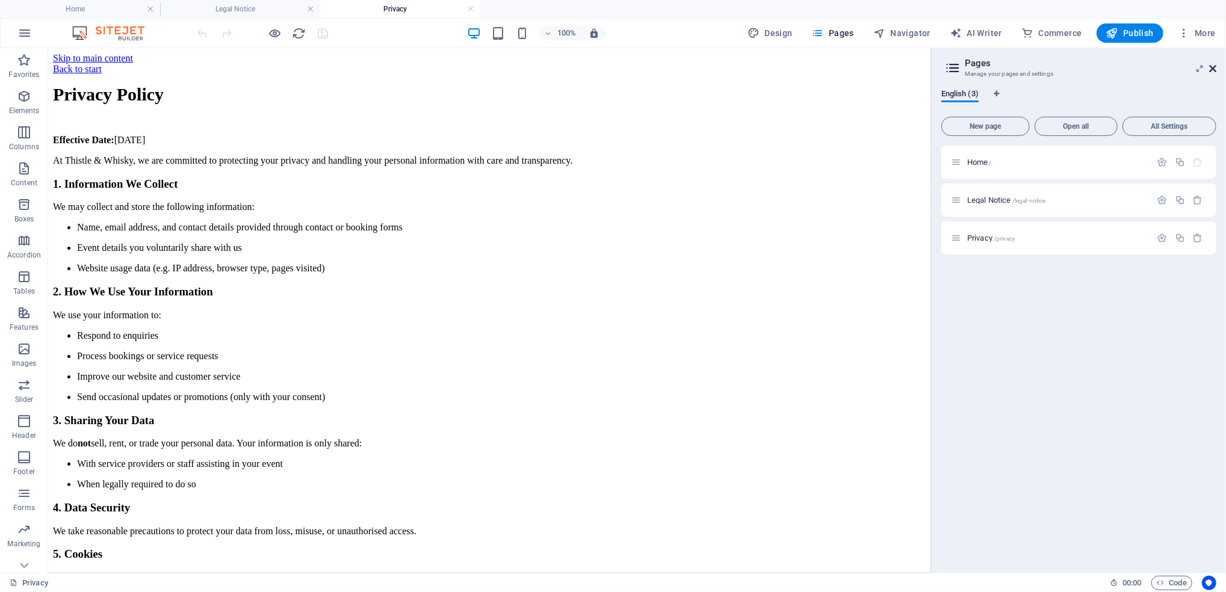
click at [1218, 69] on aside "Pages Manage your pages and settings English (3) New page Open all All Settings…" at bounding box center [1078, 310] width 295 height 525
click at [1212, 71] on icon at bounding box center [1212, 69] width 7 height 10
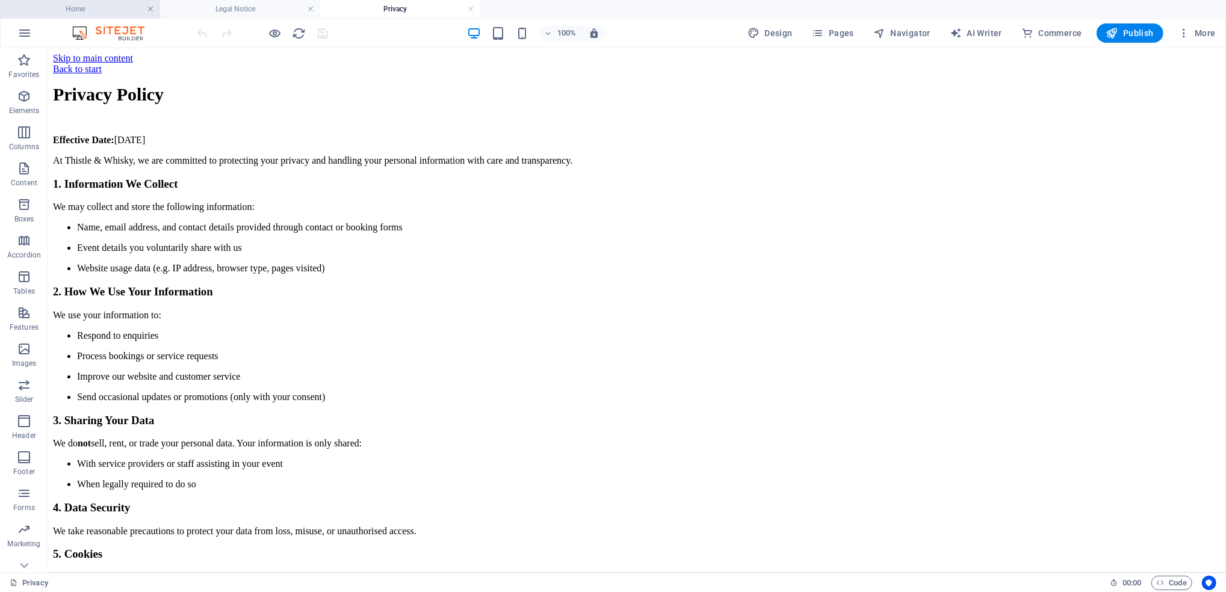
click at [150, 8] on link at bounding box center [150, 9] width 7 height 11
